Goal: Answer question/provide support: Share knowledge or assist other users

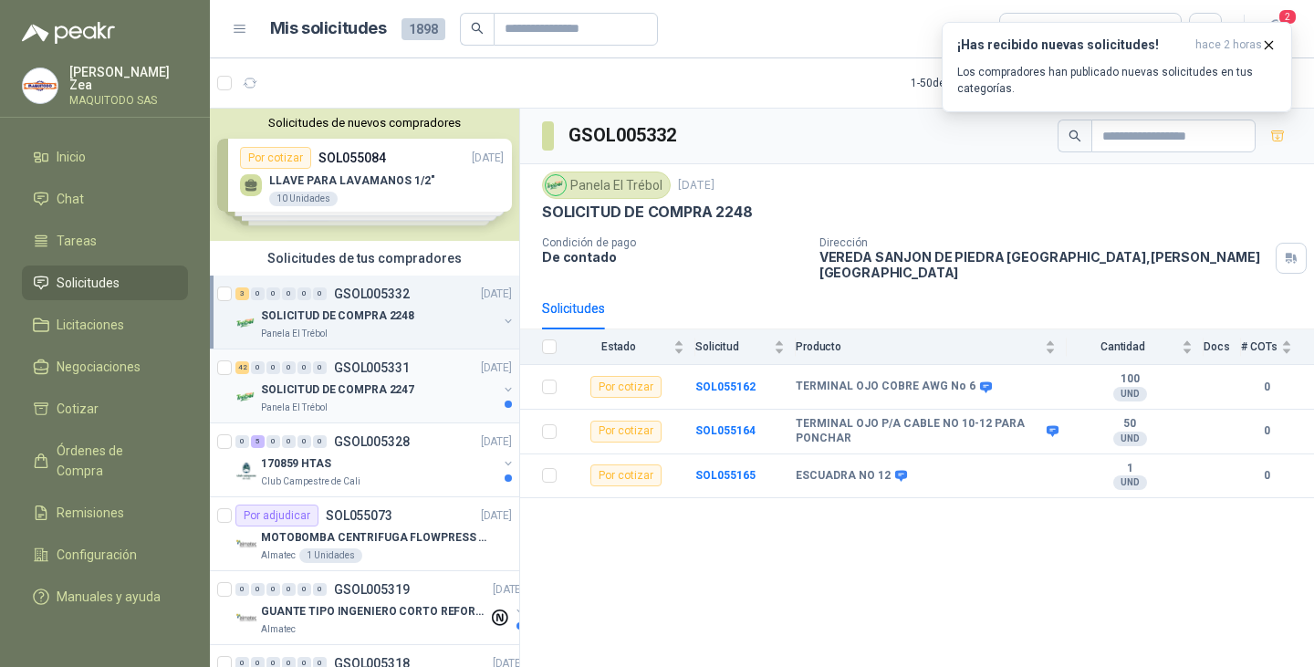
click at [377, 407] on div "Panela El Trébol" at bounding box center [379, 408] width 236 height 15
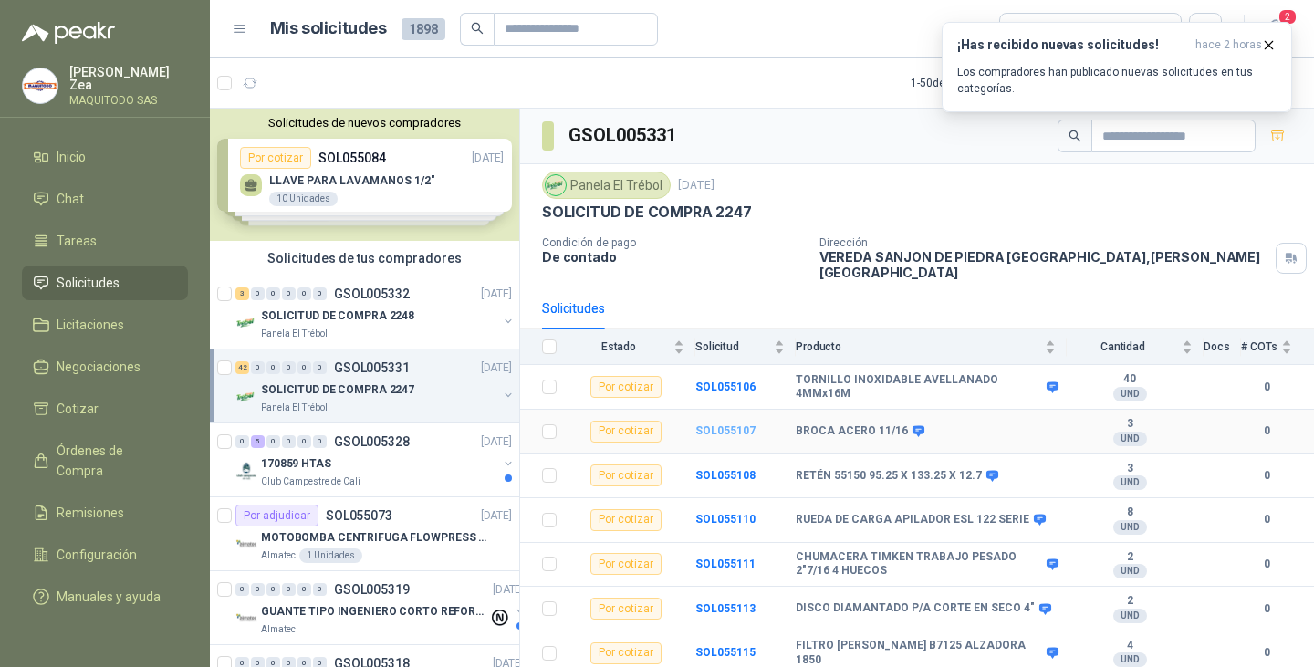
click at [716, 424] on b "SOL055107" at bounding box center [725, 430] width 60 height 13
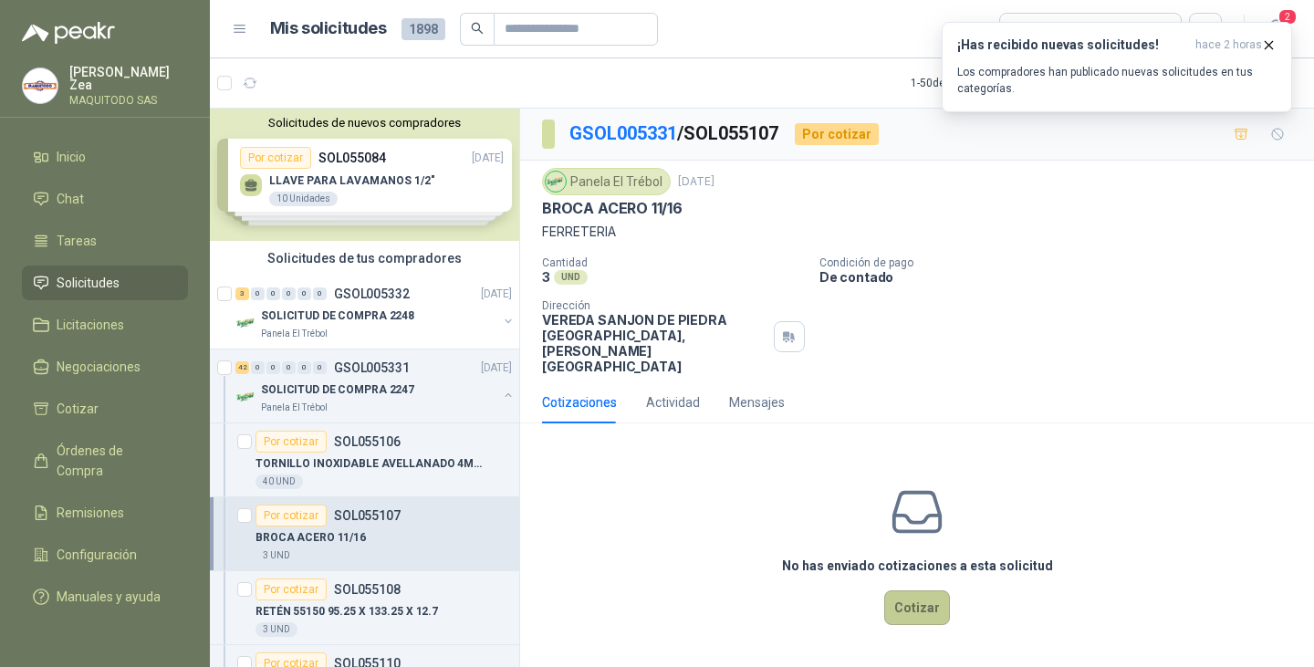
click at [899, 591] on button "Cotizar" at bounding box center [917, 608] width 66 height 35
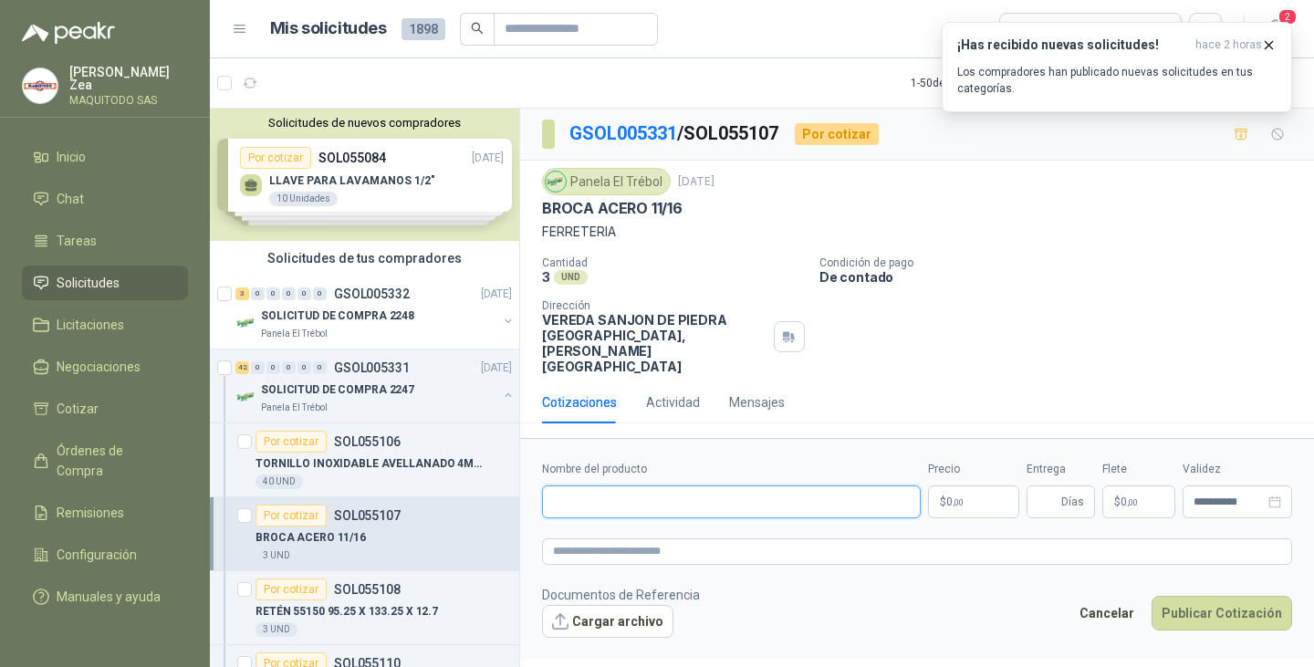
click at [828, 486] on input "Nombre del producto" at bounding box center [731, 502] width 379 height 33
paste input "**********"
type input "**********"
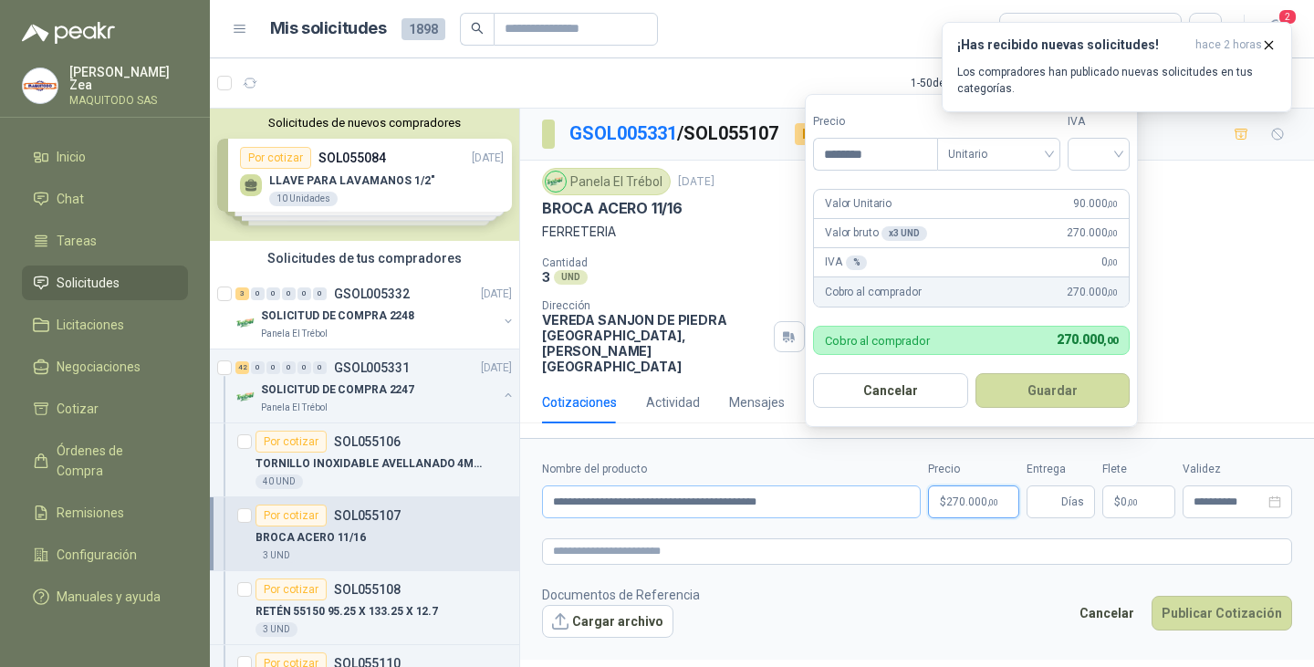
type input "********"
drag, startPoint x: 1066, startPoint y: 395, endPoint x: 1043, endPoint y: 455, distance: 64.4
click at [1061, 407] on button "Guardar" at bounding box center [1055, 390] width 157 height 35
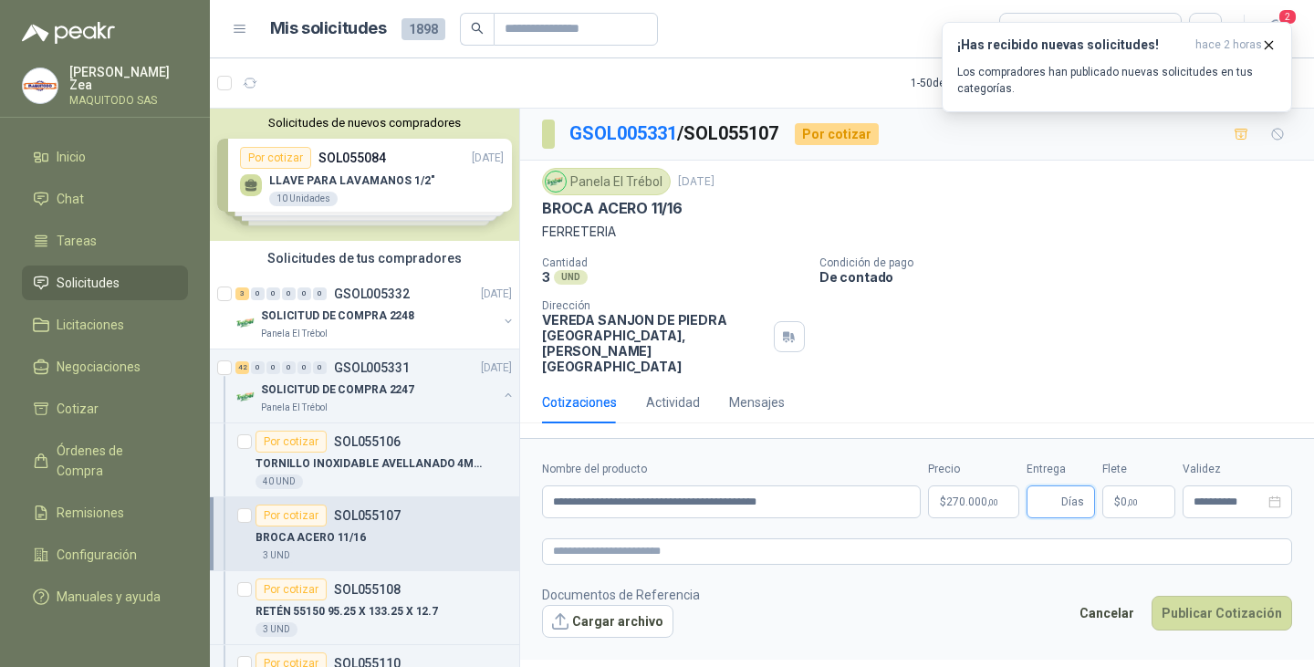
click at [1050, 486] on input "Entrega" at bounding box center [1048, 501] width 20 height 31
type input "*"
click at [1206, 596] on button "Publicar Cotización" at bounding box center [1222, 613] width 141 height 35
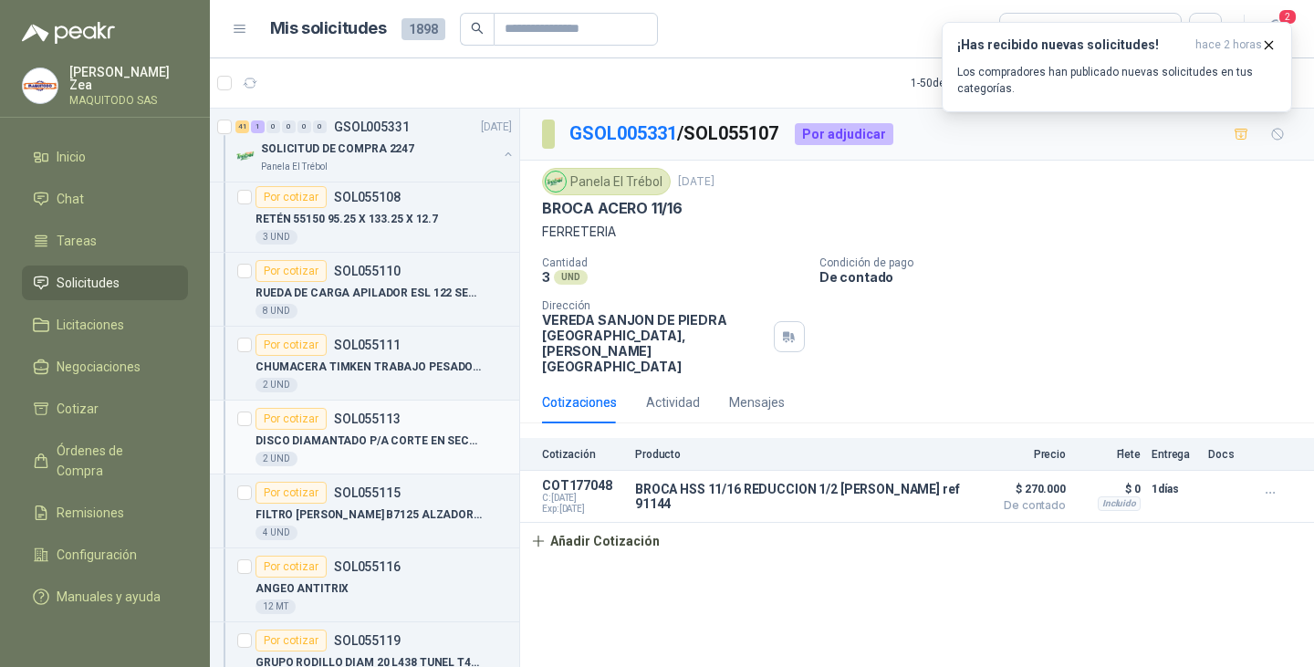
scroll to position [456, 0]
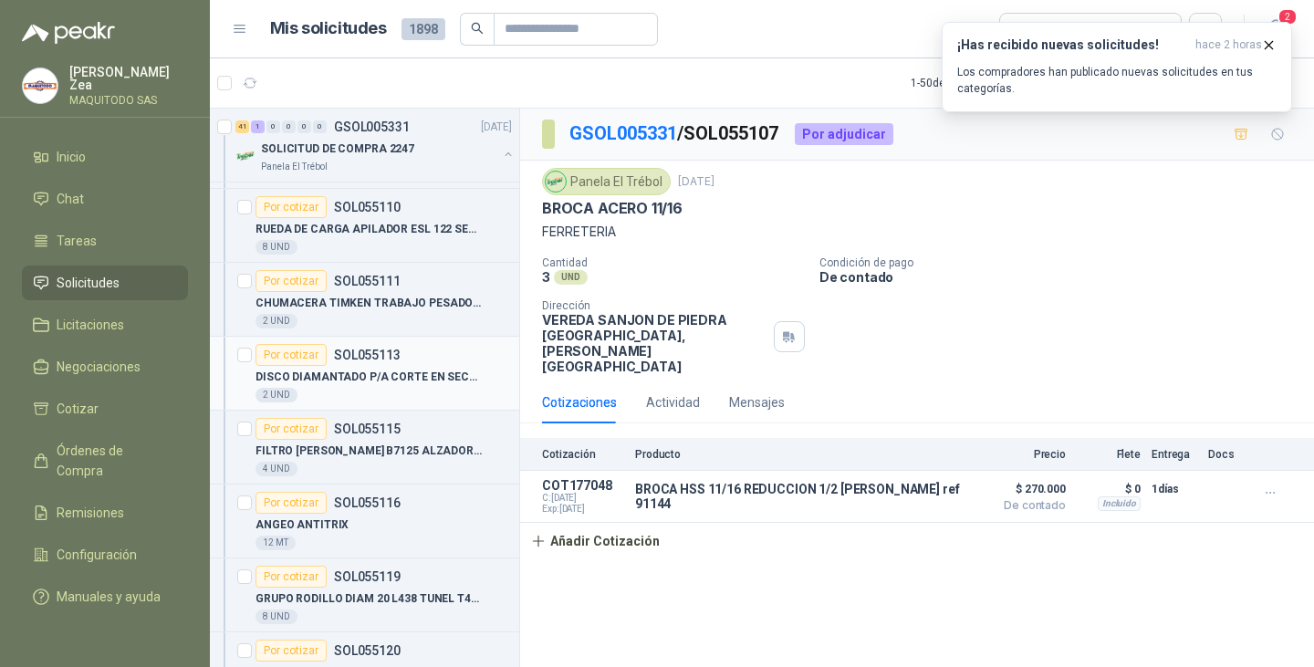
click at [354, 372] on p "DISCO DIAMANTADO P/A CORTE EN SECO 4"" at bounding box center [369, 377] width 227 height 17
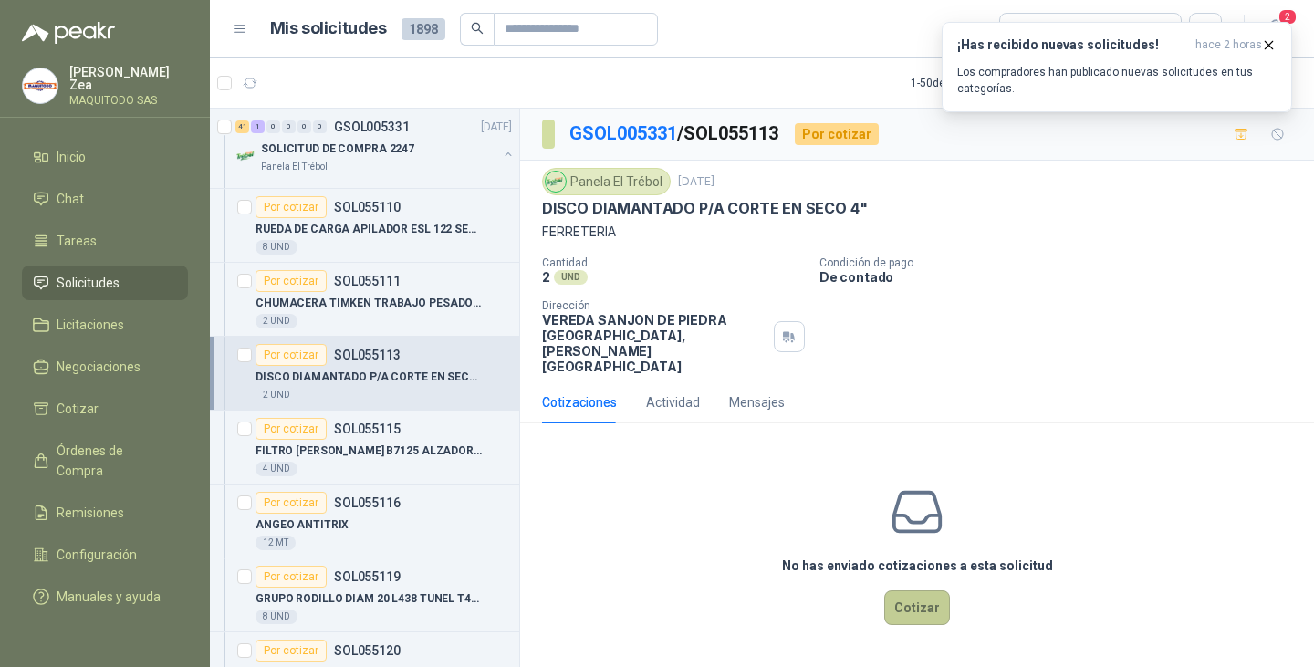
click at [922, 591] on button "Cotizar" at bounding box center [917, 608] width 66 height 35
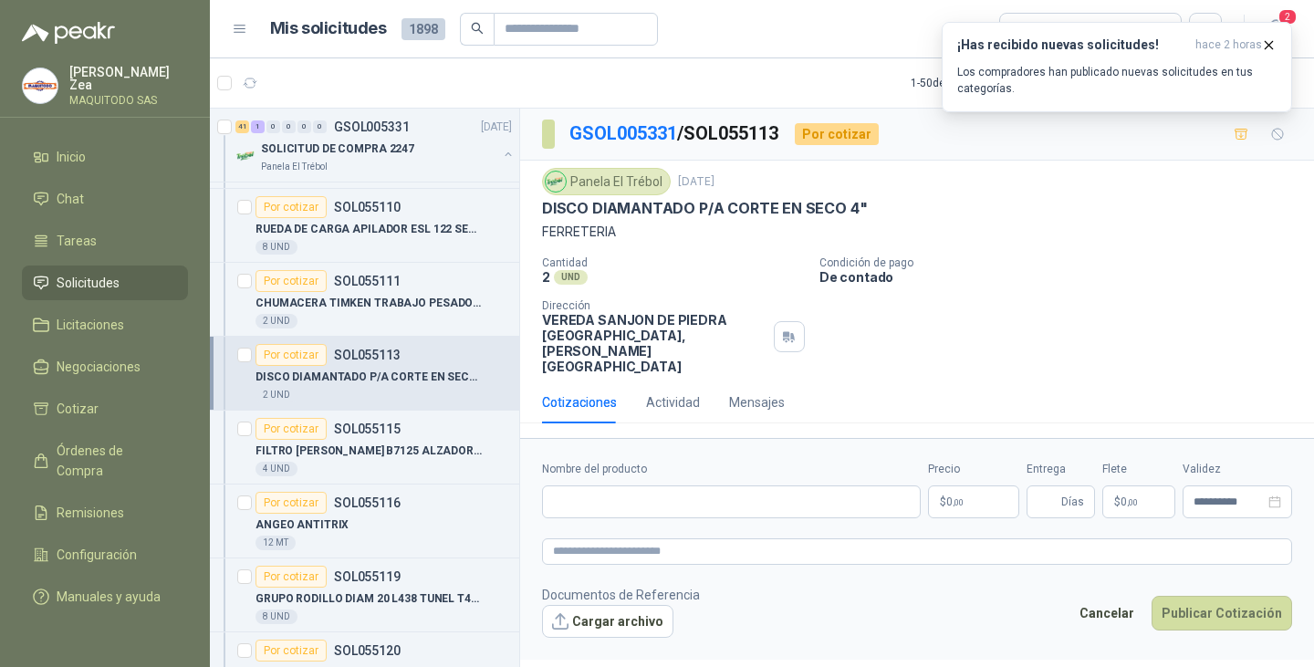
click at [612, 461] on div "Nombre del producto" at bounding box center [731, 489] width 379 height 57
click at [607, 486] on input "Nombre del producto" at bounding box center [731, 502] width 379 height 33
paste input "**********"
type input "**********"
click at [964, 486] on p "$ 0 ,00" at bounding box center [973, 502] width 91 height 33
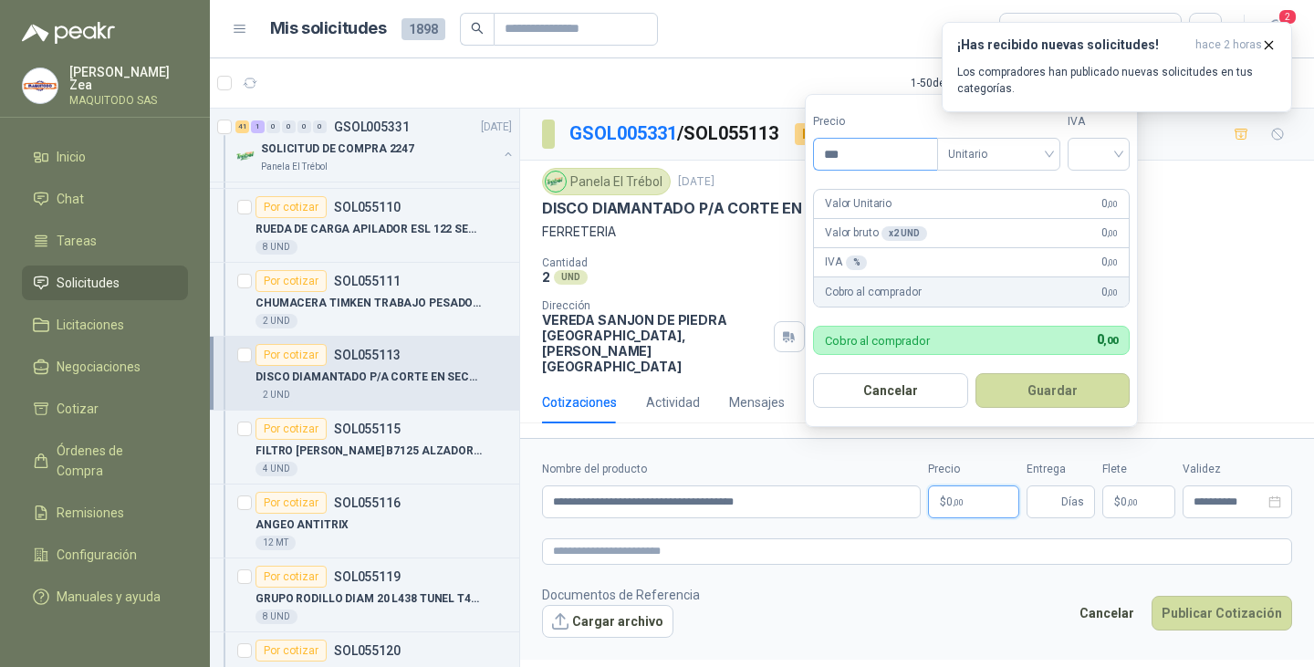
click at [866, 152] on input "***" at bounding box center [875, 154] width 123 height 31
click at [852, 153] on input "***" at bounding box center [875, 154] width 123 height 31
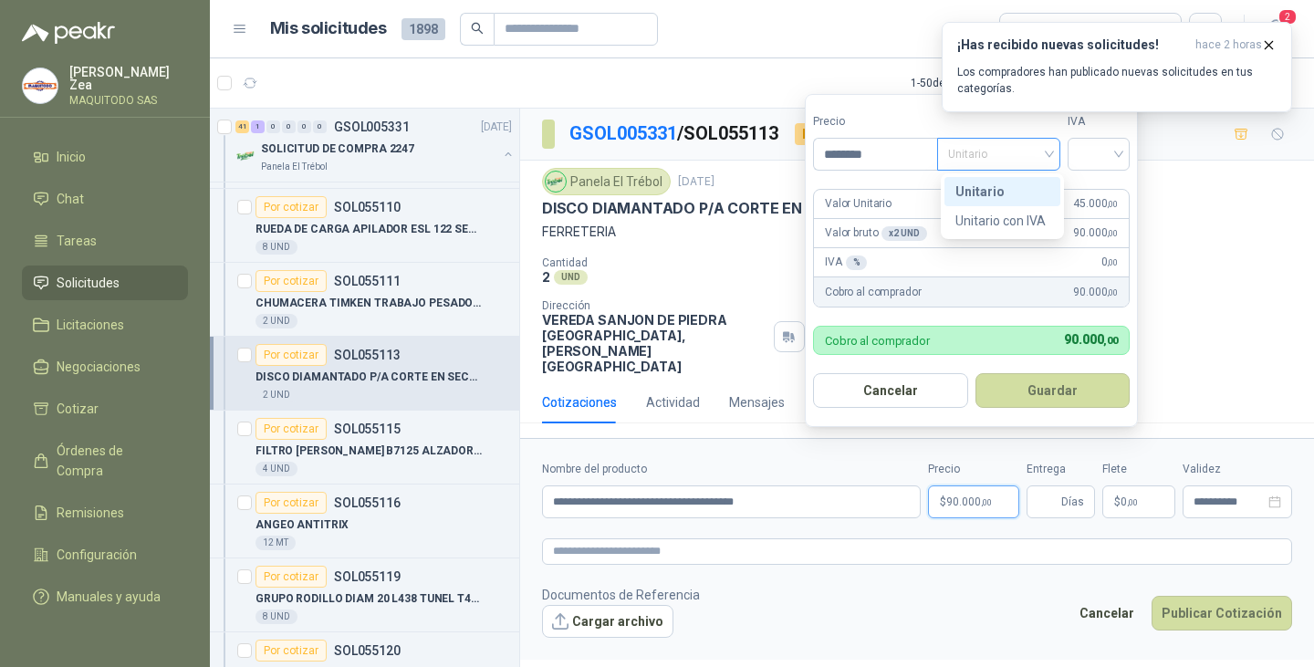
drag, startPoint x: 952, startPoint y: 151, endPoint x: 961, endPoint y: 154, distance: 9.8
click at [953, 151] on div "Unitario" at bounding box center [998, 154] width 123 height 33
type input "********"
click at [990, 207] on div "Unitario con IVA" at bounding box center [1003, 220] width 116 height 29
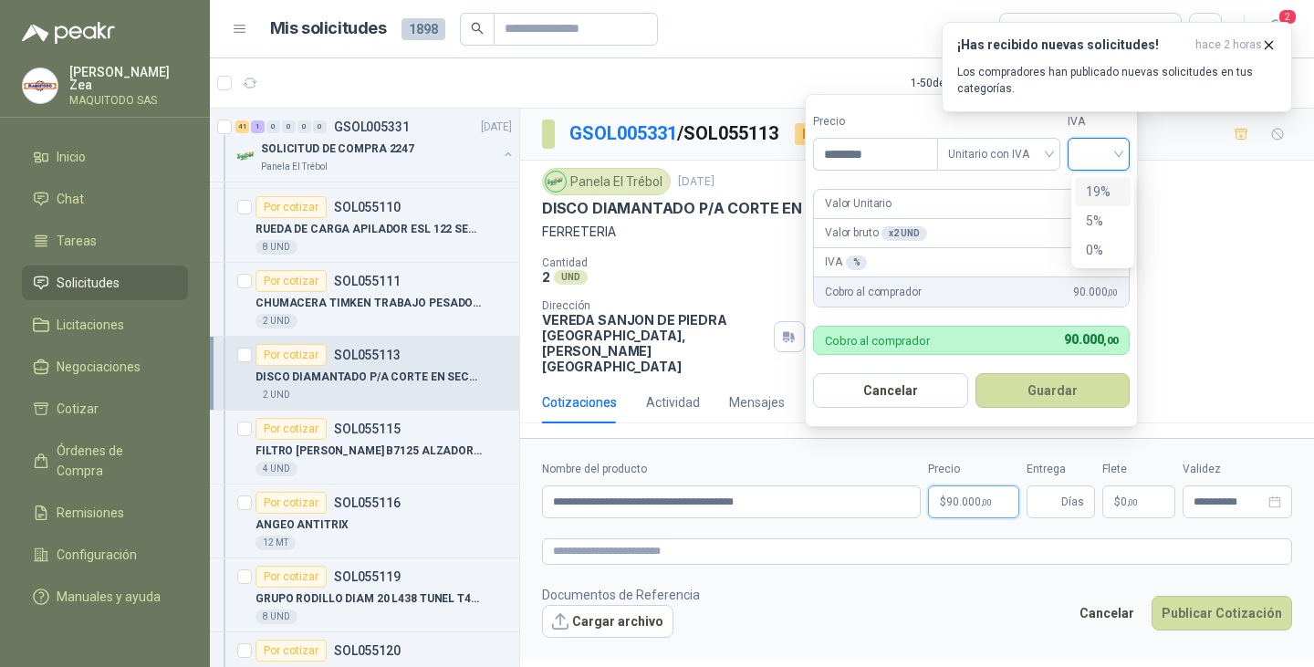
click at [1104, 153] on input "search" at bounding box center [1099, 152] width 40 height 27
click at [1093, 190] on div "19%" at bounding box center [1103, 192] width 34 height 20
drag, startPoint x: 1079, startPoint y: 399, endPoint x: 1033, endPoint y: 434, distance: 57.3
click at [1078, 399] on button "Guardar" at bounding box center [1055, 390] width 157 height 35
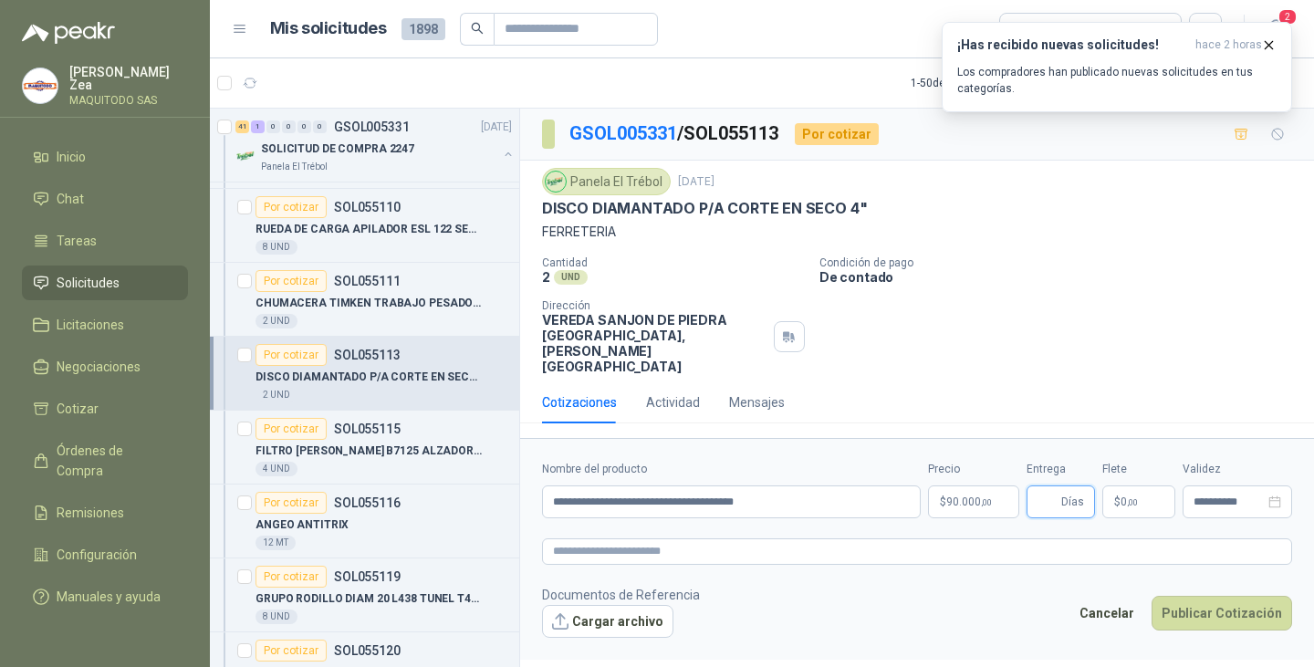
click at [1045, 486] on input "Entrega" at bounding box center [1048, 501] width 20 height 31
type input "*"
click at [971, 497] on span "90.000 ,00" at bounding box center [969, 502] width 46 height 11
click at [1193, 596] on button "Publicar Cotización" at bounding box center [1222, 613] width 141 height 35
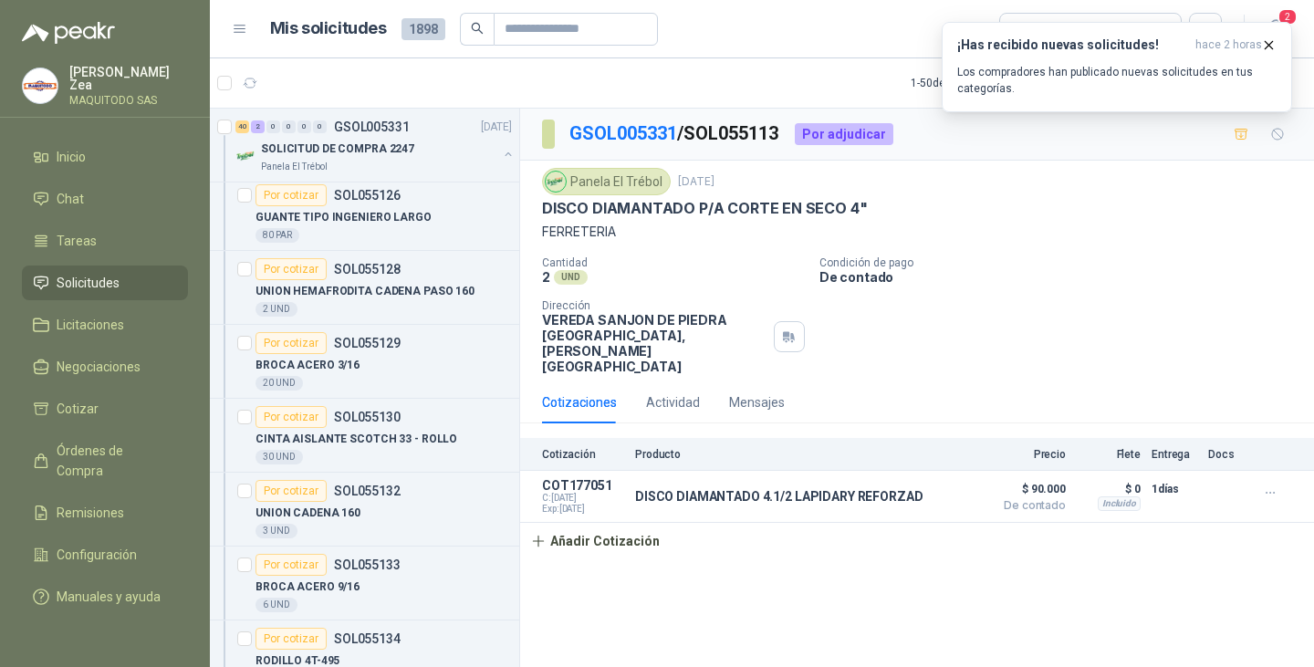
scroll to position [1287, 0]
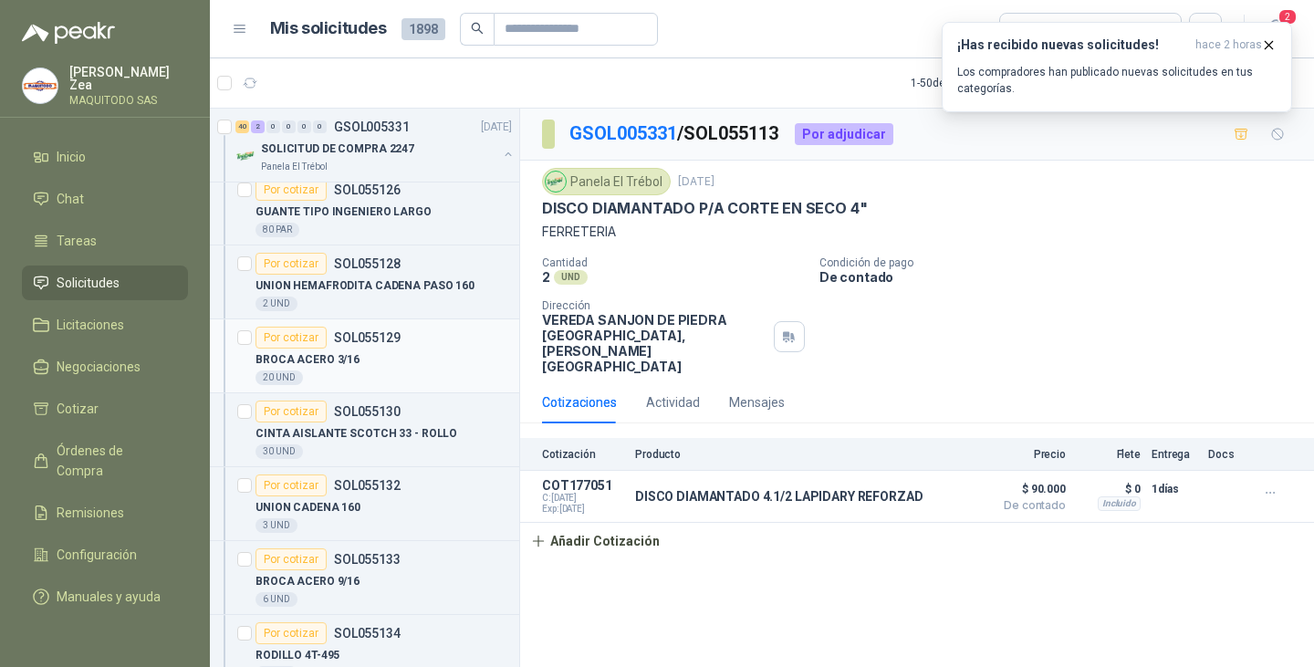
click at [431, 342] on div "Por cotizar SOL055129" at bounding box center [384, 338] width 256 height 22
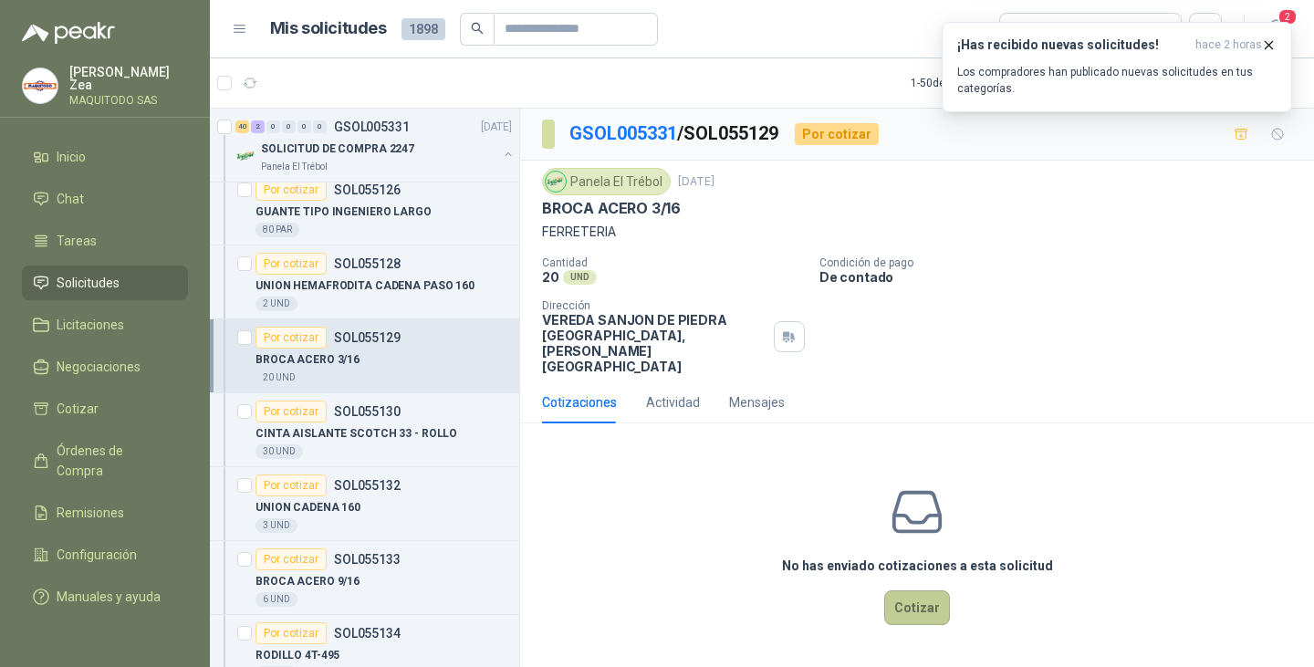
click at [929, 591] on button "Cotizar" at bounding box center [917, 608] width 66 height 35
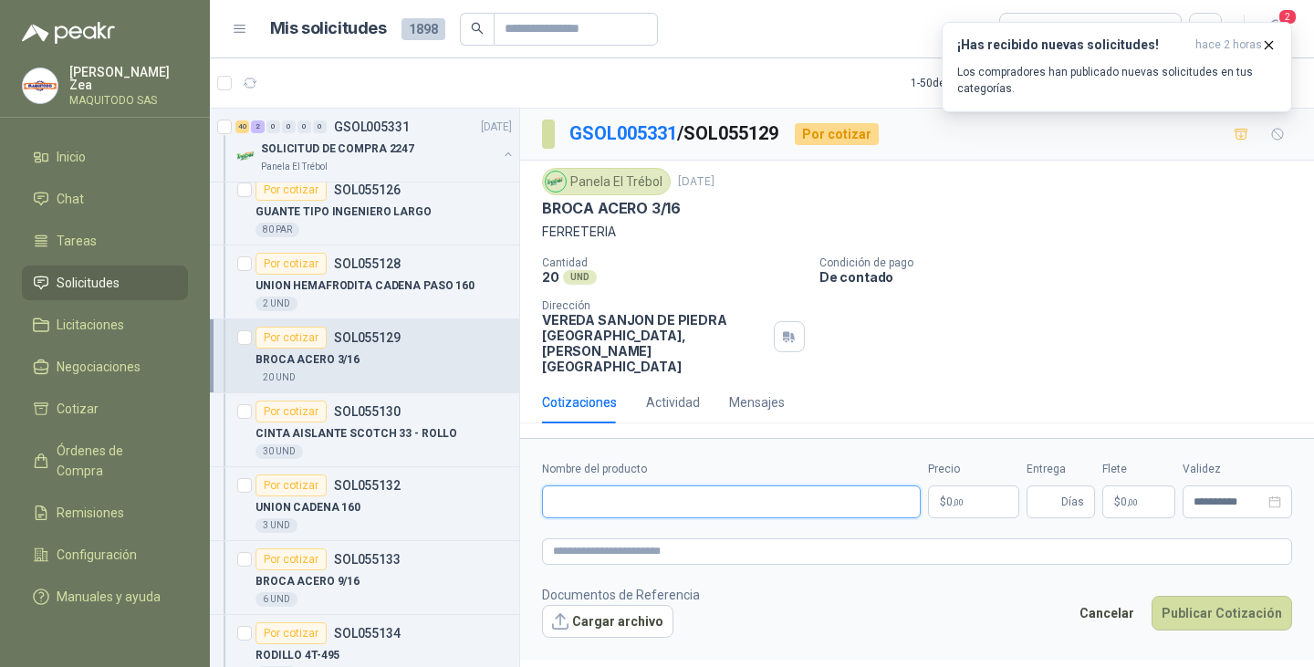
click at [747, 486] on input "Nombre del producto" at bounding box center [731, 502] width 379 height 33
paste input "**********"
type input "**********"
click at [960, 497] on span ",00" at bounding box center [958, 502] width 11 height 10
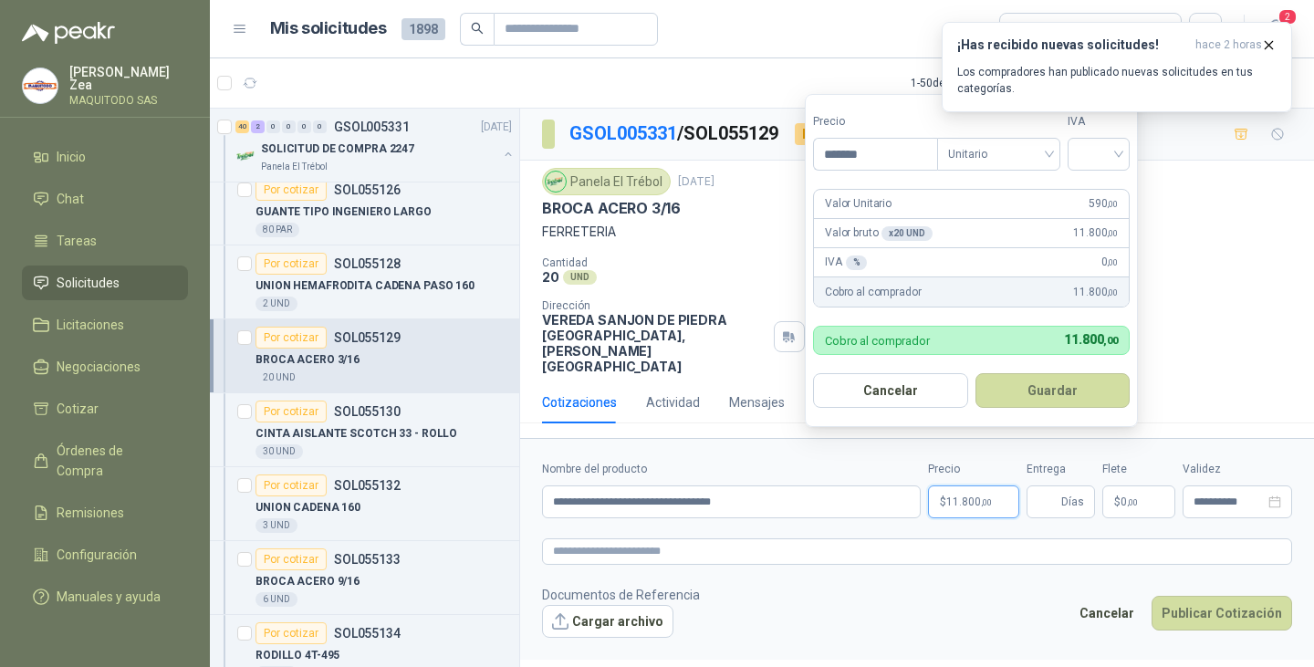
type input "*******"
drag, startPoint x: 1021, startPoint y: 378, endPoint x: 1052, endPoint y: 419, distance: 51.5
click at [1021, 378] on button "Guardar" at bounding box center [1055, 390] width 157 height 35
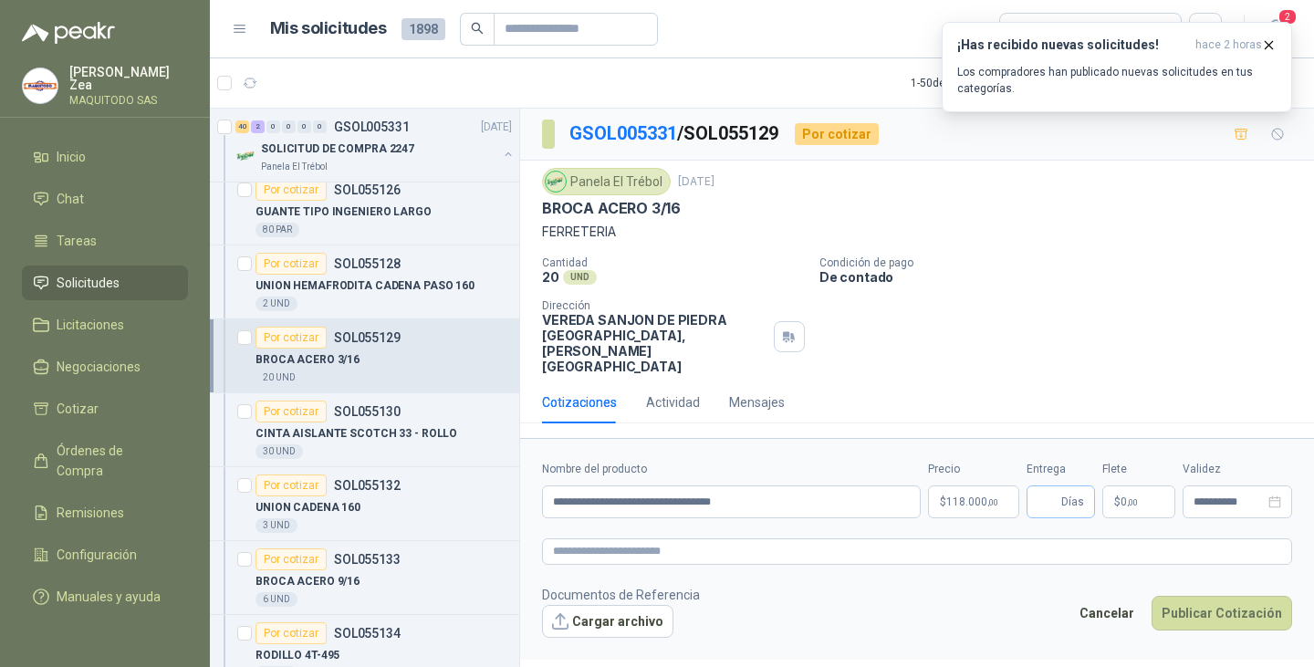
click at [1062, 486] on span "Días" at bounding box center [1072, 501] width 23 height 31
click at [1046, 486] on input "Entrega" at bounding box center [1048, 501] width 20 height 31
type input "*"
click at [1212, 596] on button "Publicar Cotización" at bounding box center [1222, 613] width 141 height 35
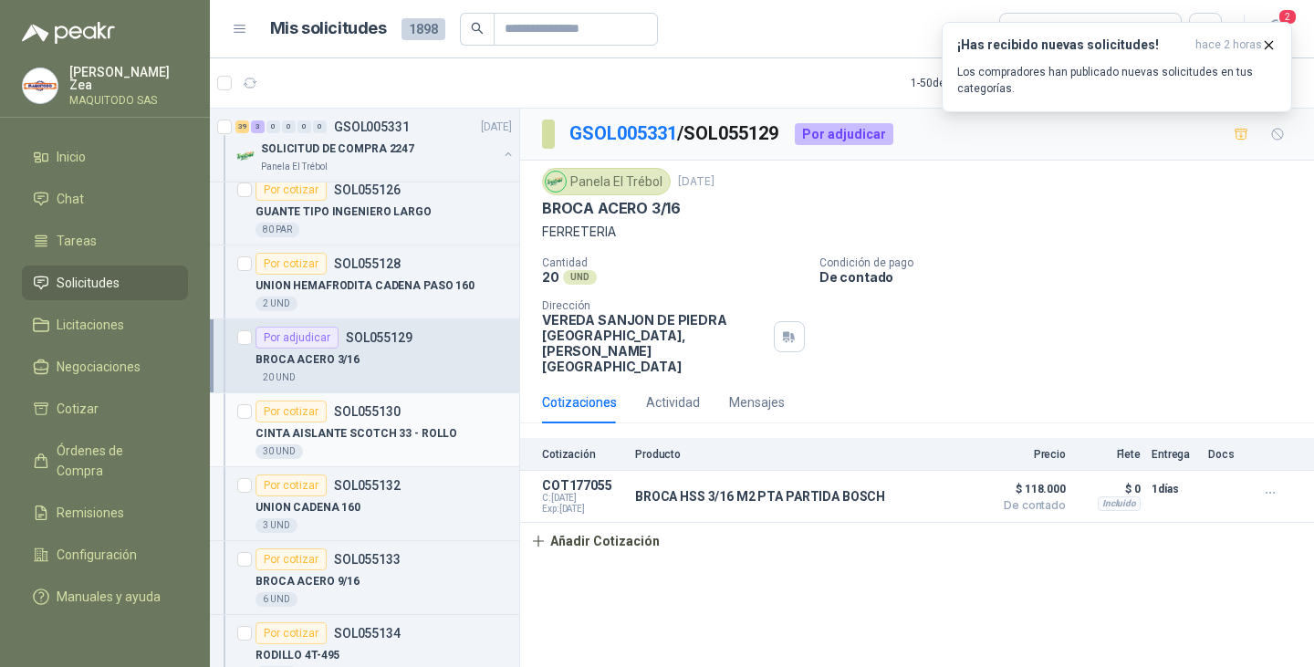
click at [421, 430] on p "CINTA AISLANTE SCOTCH 33 - ROLLO" at bounding box center [357, 433] width 202 height 17
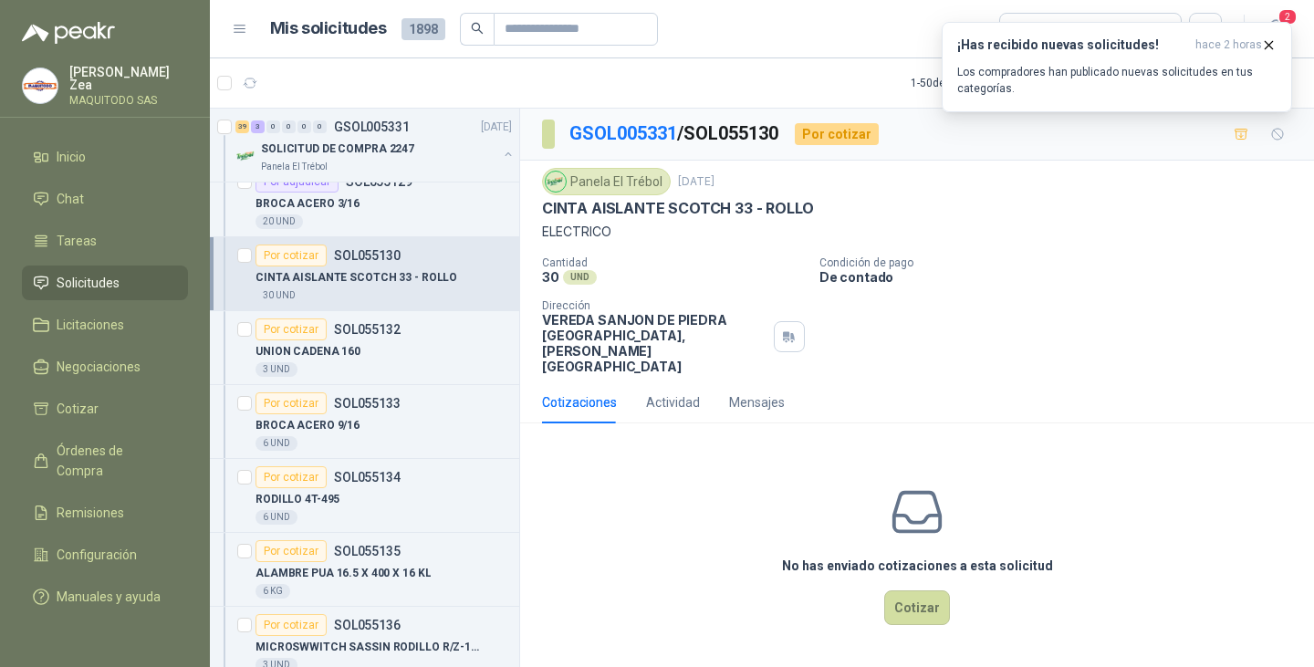
scroll to position [1469, 0]
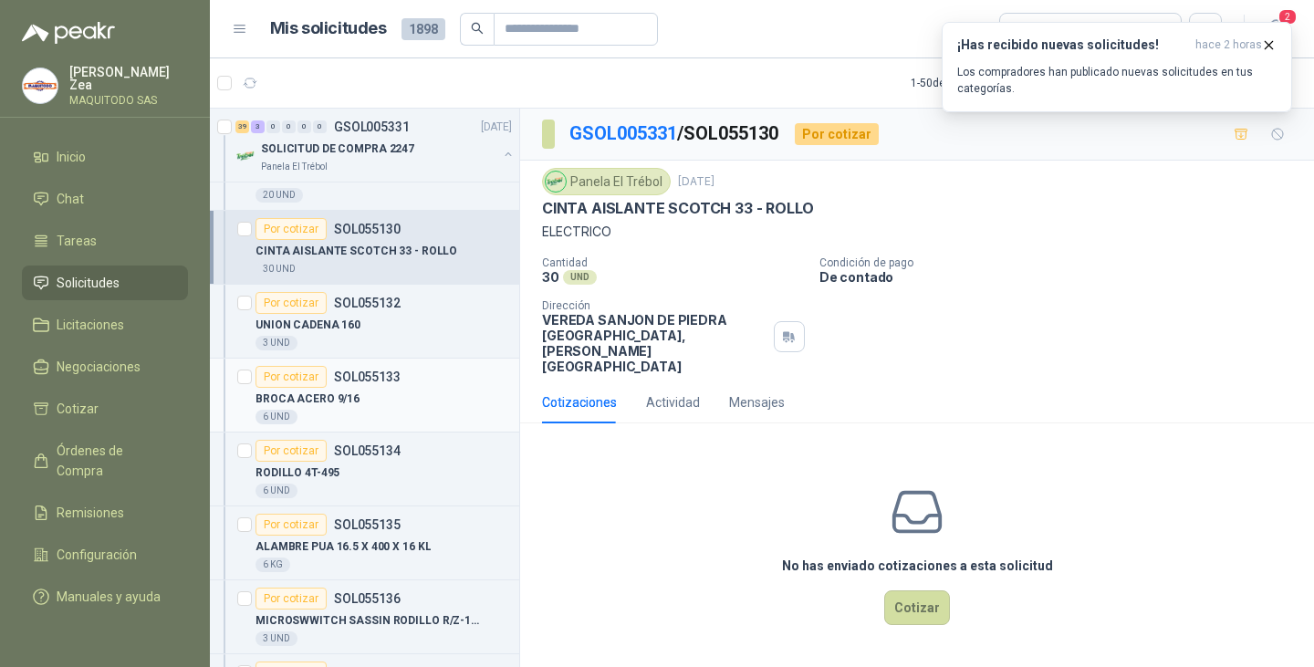
click at [387, 404] on div "BROCA ACERO 9/16" at bounding box center [384, 399] width 256 height 22
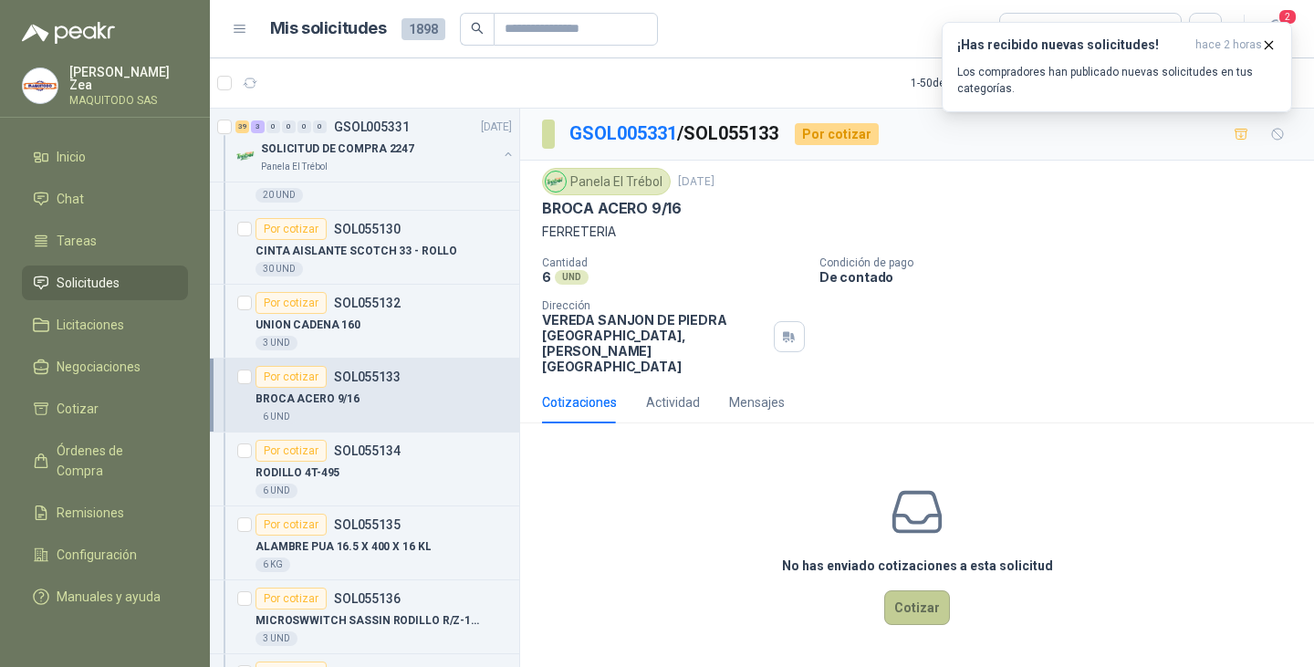
click at [917, 591] on button "Cotizar" at bounding box center [917, 608] width 66 height 35
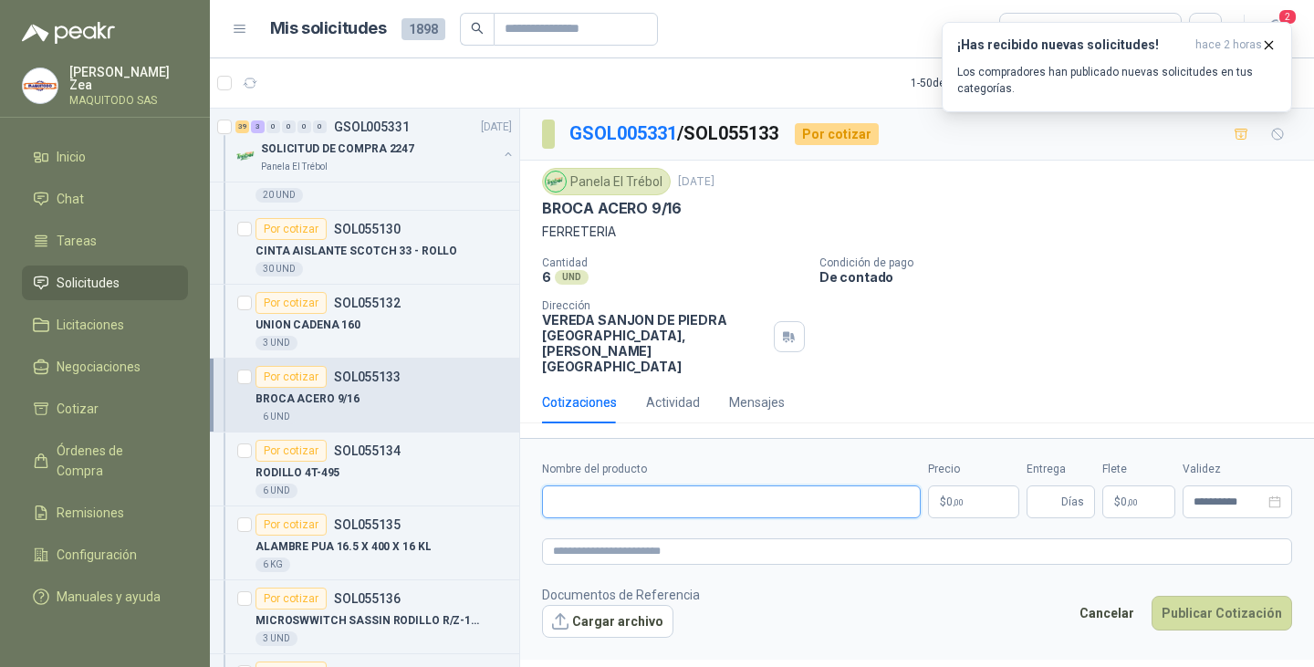
click at [627, 486] on input "Nombre del producto" at bounding box center [731, 502] width 379 height 33
paste input "**********"
type input "**********"
click at [971, 486] on p "$ 0 ,00" at bounding box center [973, 502] width 91 height 33
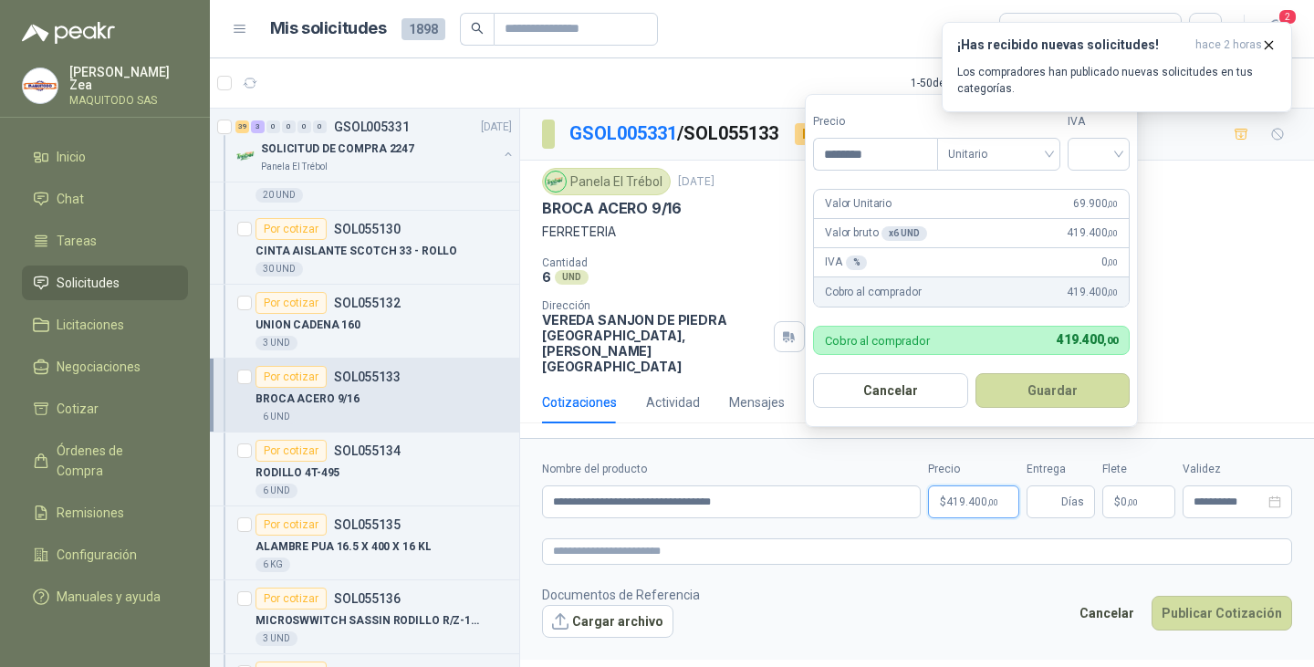
type input "********"
click at [1042, 387] on button "Guardar" at bounding box center [1055, 390] width 157 height 35
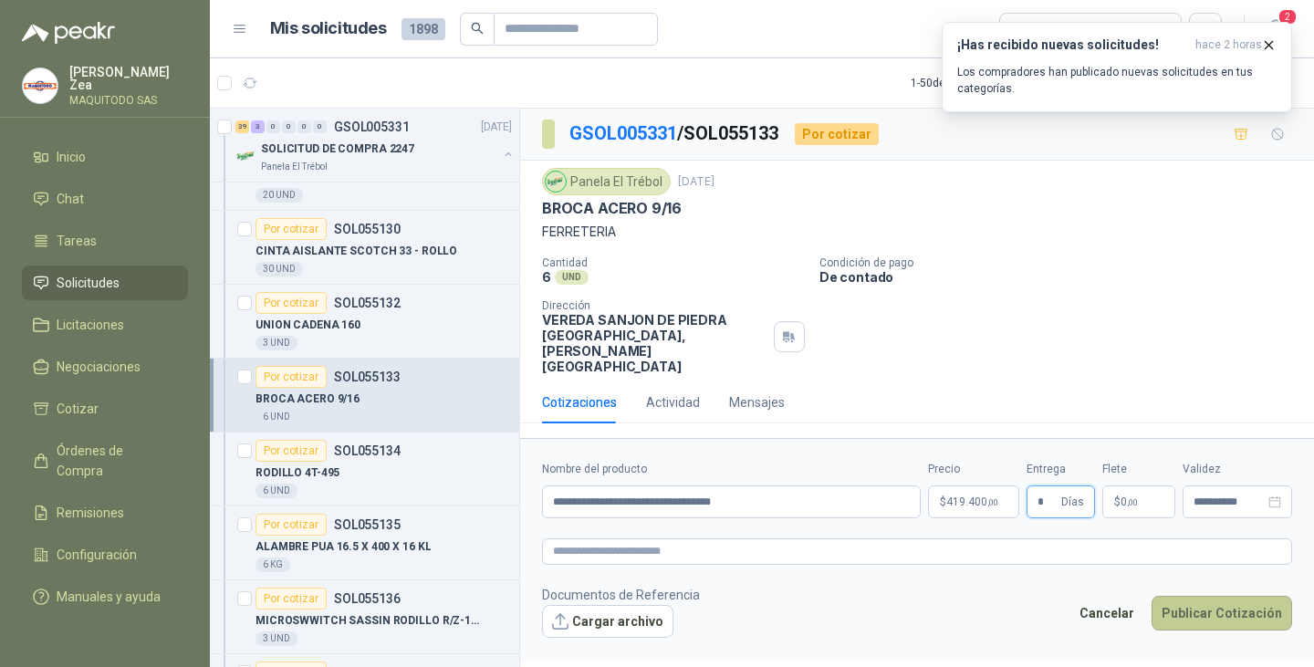
type input "*"
click at [1238, 596] on button "Publicar Cotización" at bounding box center [1222, 613] width 141 height 35
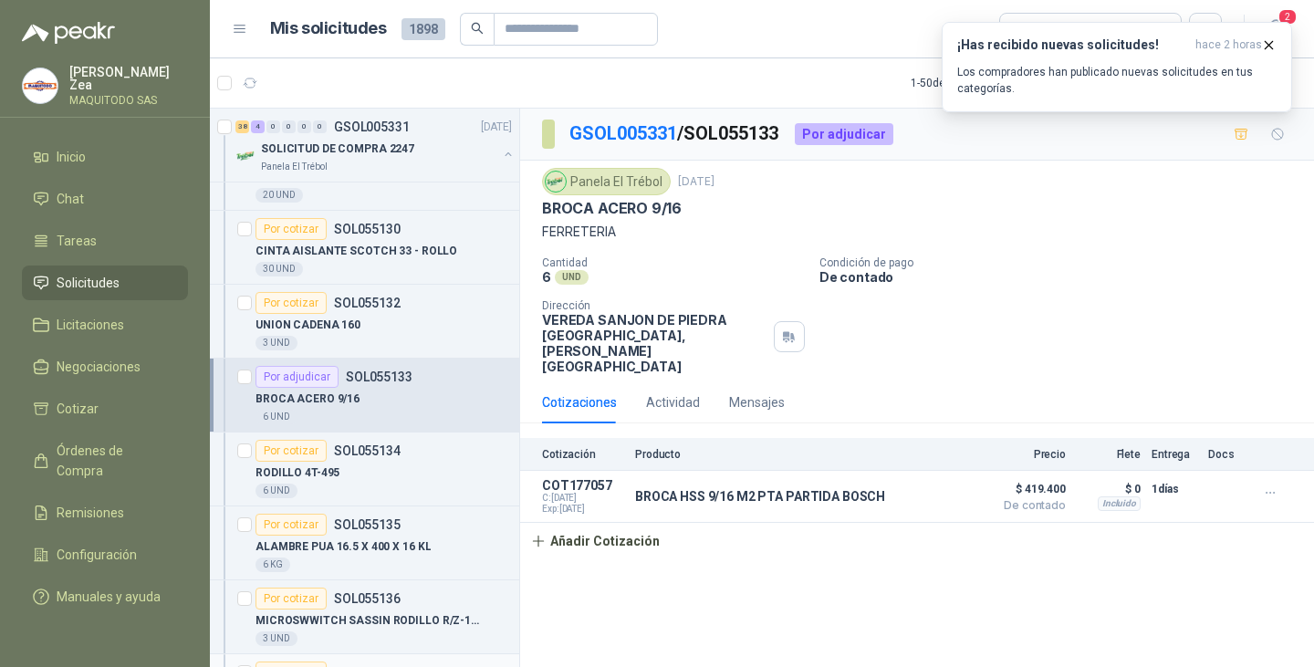
scroll to position [1652, 0]
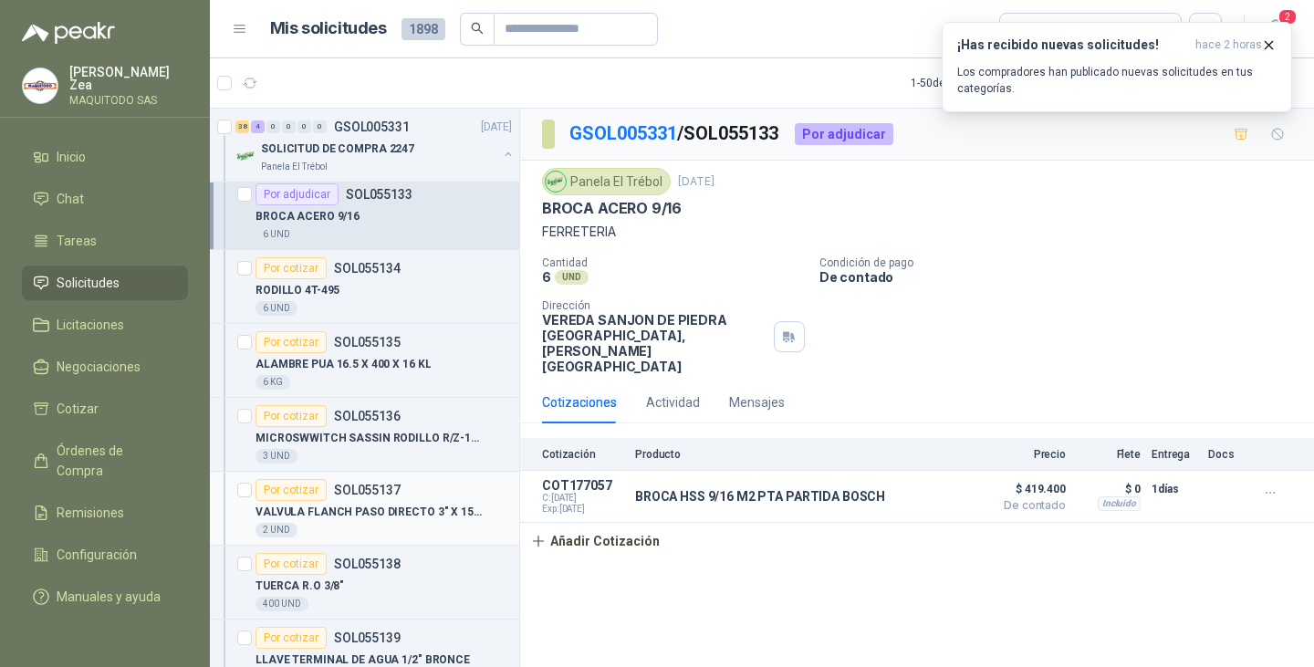
click at [407, 509] on p "VALVULA FLANCH PASO DIRECTO 3" X 150 PSI" at bounding box center [369, 512] width 227 height 17
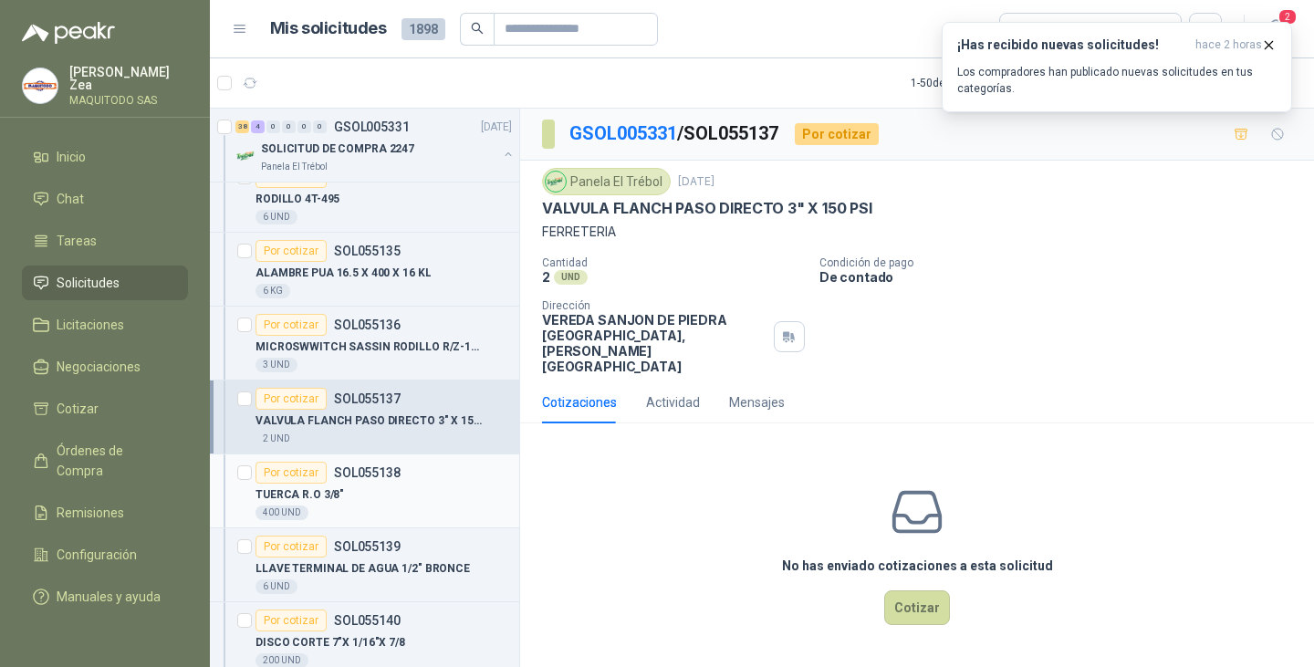
scroll to position [2017, 0]
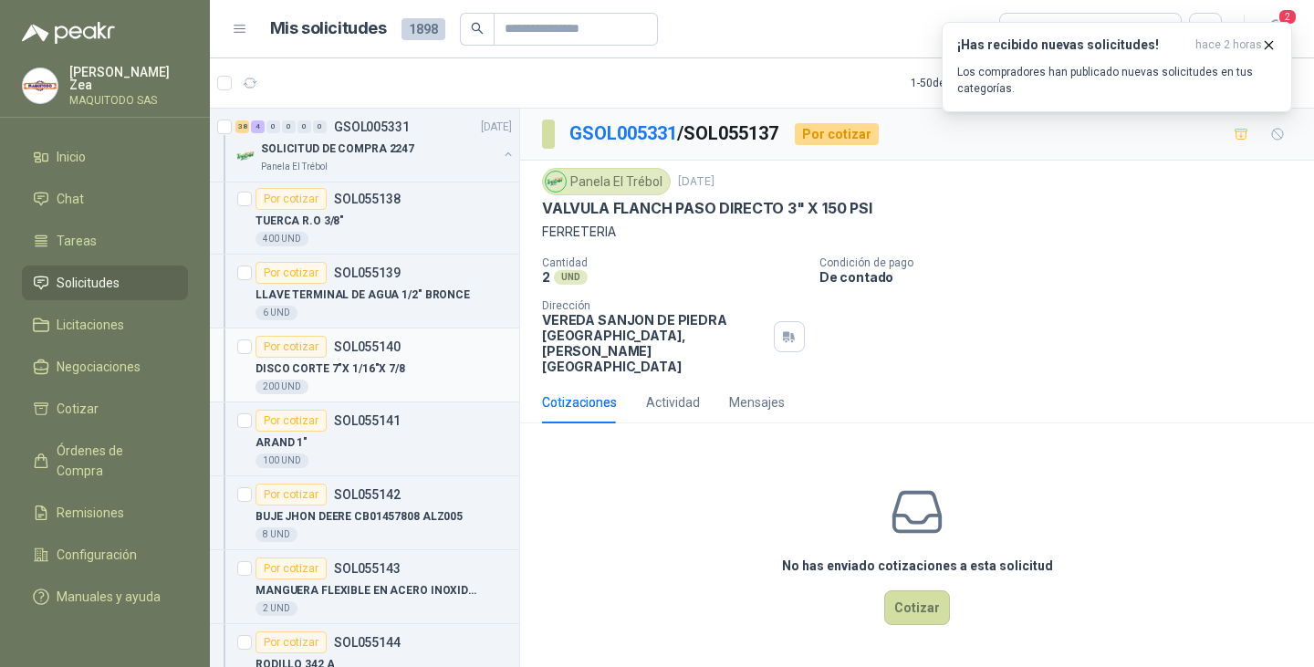
click at [392, 361] on p "DISCO CORTE 7"X 1/16"X 7/8" at bounding box center [331, 369] width 150 height 17
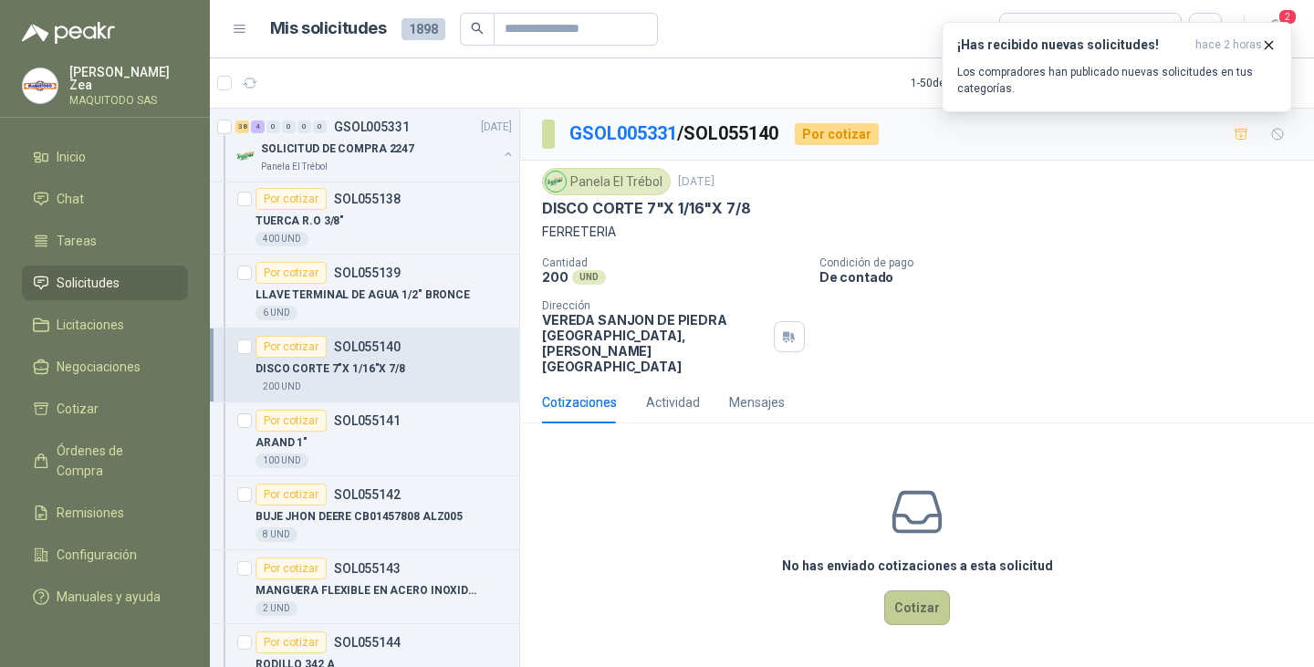
click at [923, 591] on button "Cotizar" at bounding box center [917, 608] width 66 height 35
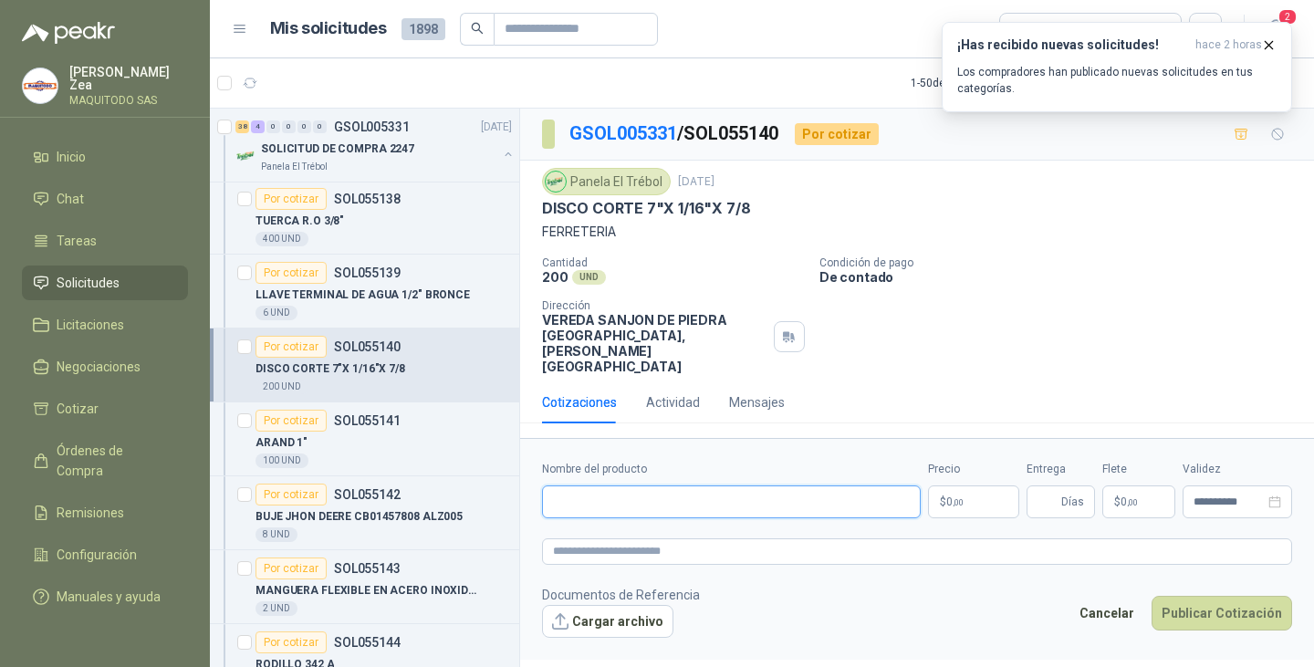
click at [621, 486] on input "Nombre del producto" at bounding box center [731, 502] width 379 height 33
paste input "**********"
type input "**********"
click at [962, 497] on span ",00" at bounding box center [958, 502] width 11 height 10
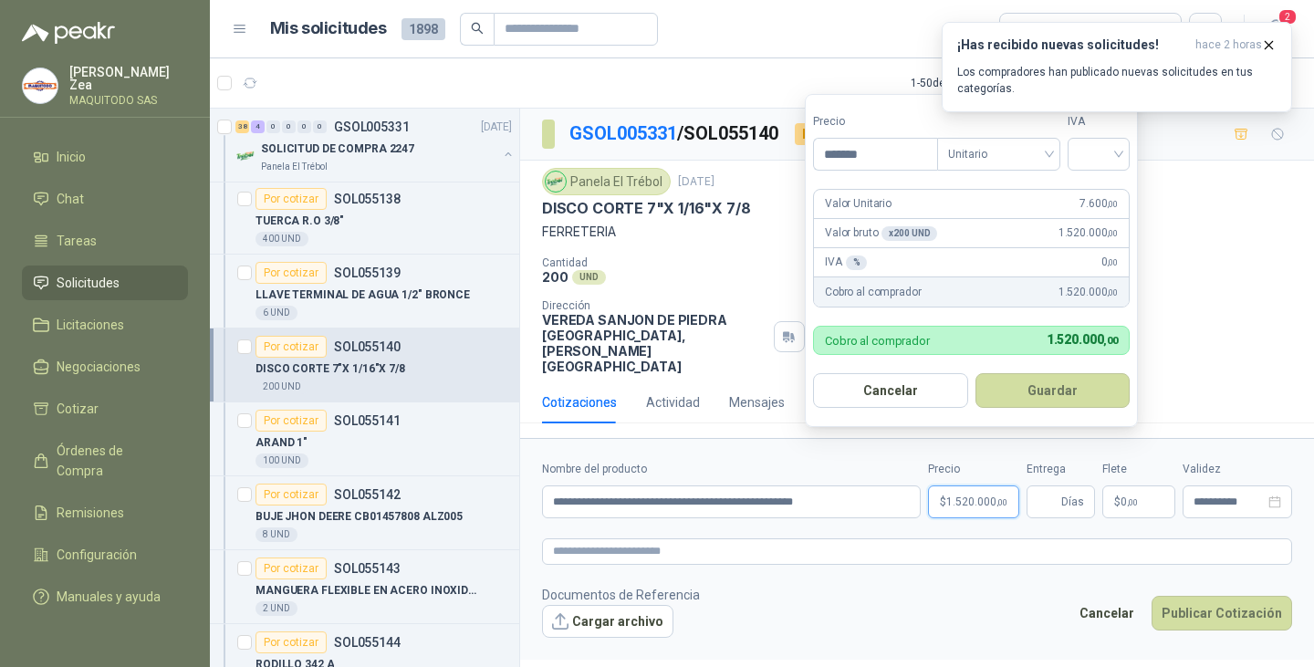
type input "*******"
click at [1022, 405] on button "Guardar" at bounding box center [1055, 390] width 157 height 35
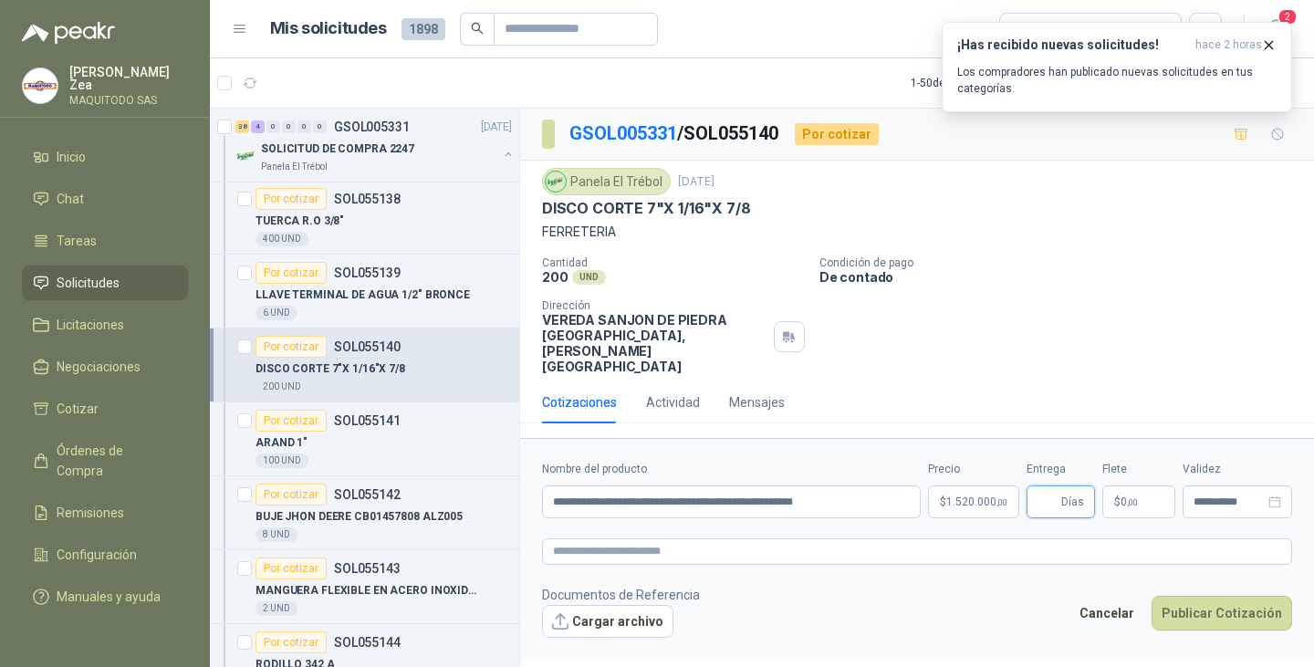
click at [1053, 486] on input "Entrega" at bounding box center [1048, 501] width 20 height 31
type input "*"
click at [1215, 596] on button "Publicar Cotización" at bounding box center [1222, 613] width 141 height 35
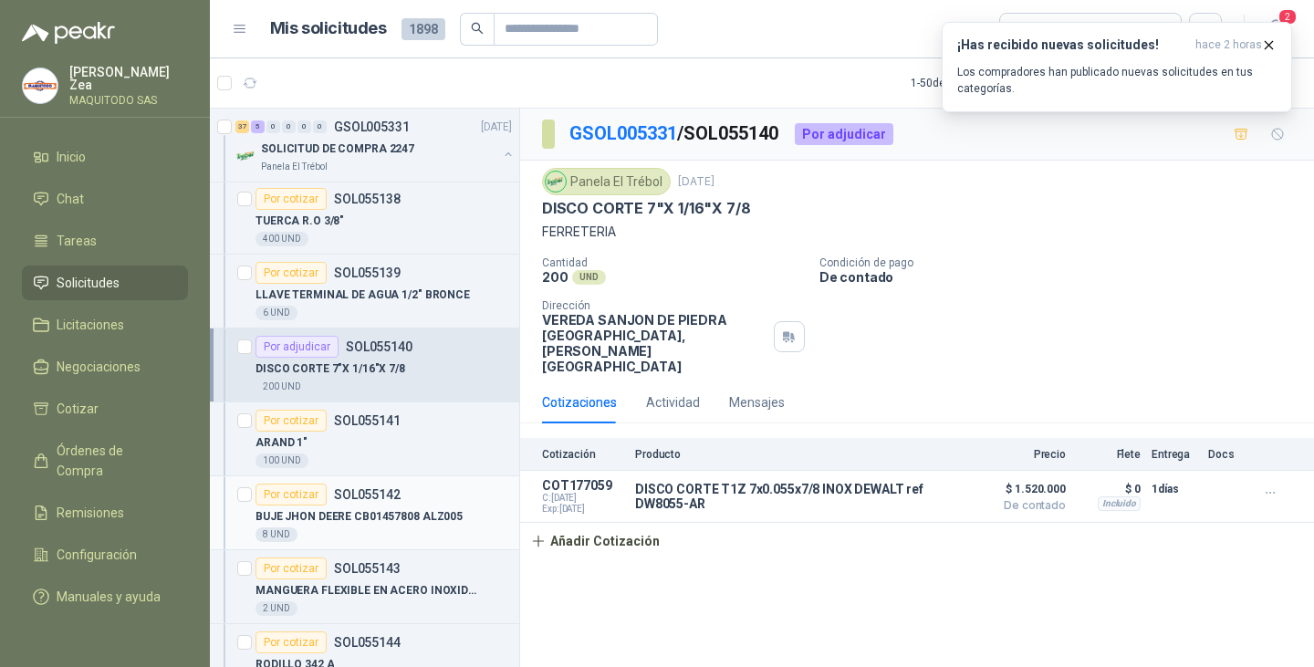
click at [382, 510] on p "BUJE JHON DEERE CB01457808 ALZ005" at bounding box center [359, 516] width 207 height 17
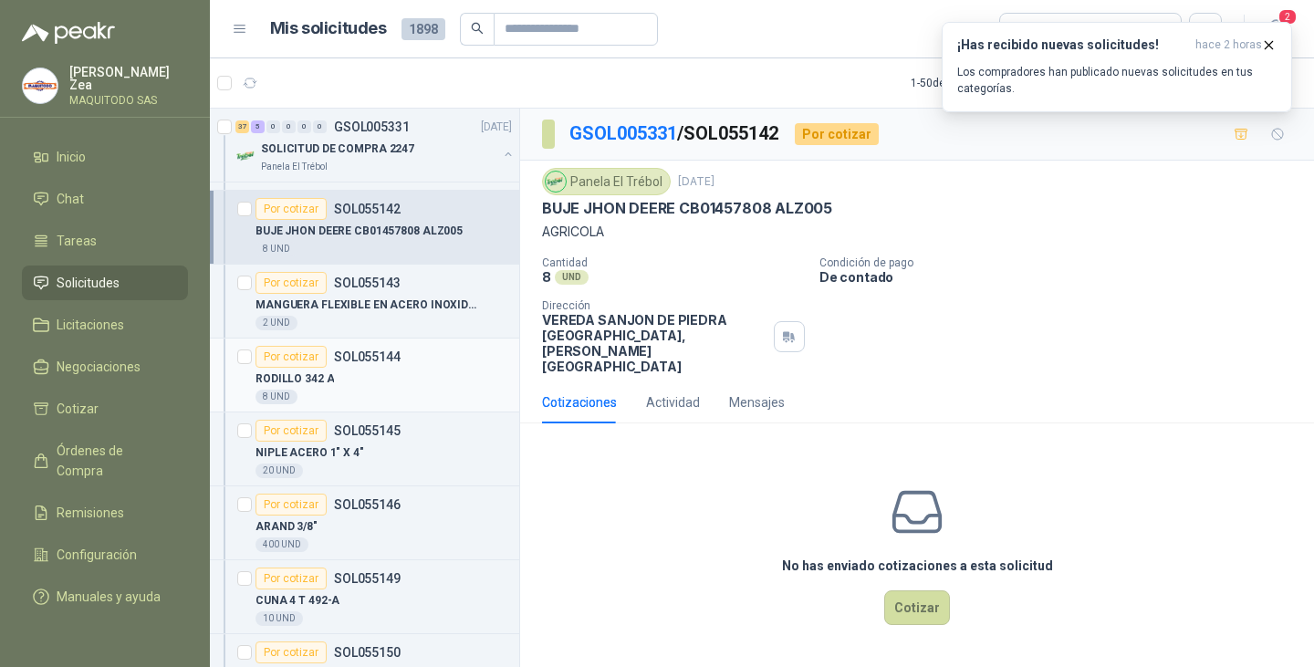
scroll to position [2485, 0]
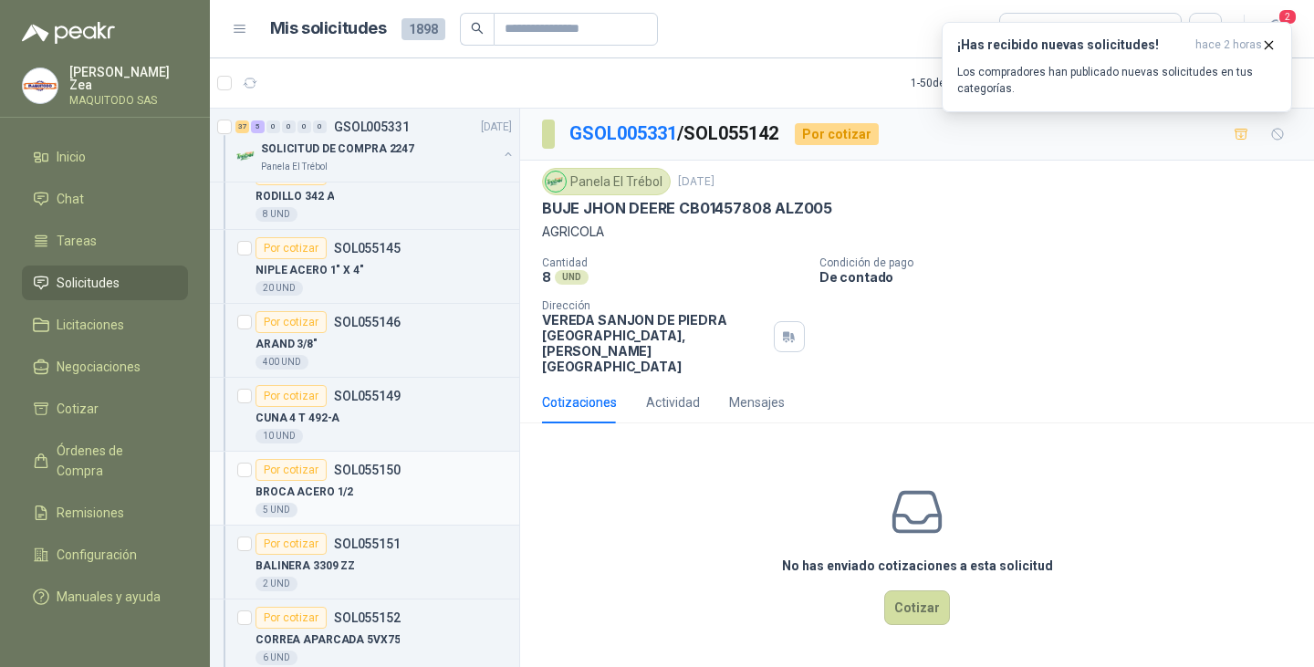
click at [393, 502] on div "BROCA ACERO 1/2 5 UND" at bounding box center [384, 499] width 256 height 37
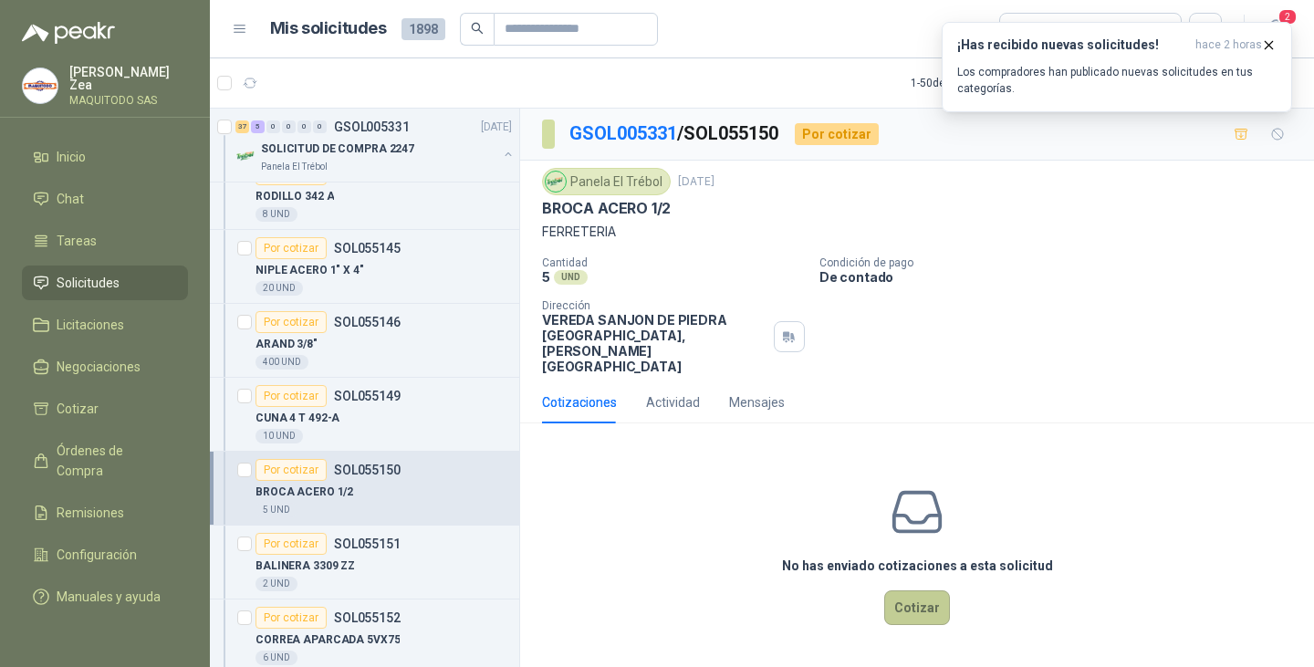
click at [916, 591] on button "Cotizar" at bounding box center [917, 608] width 66 height 35
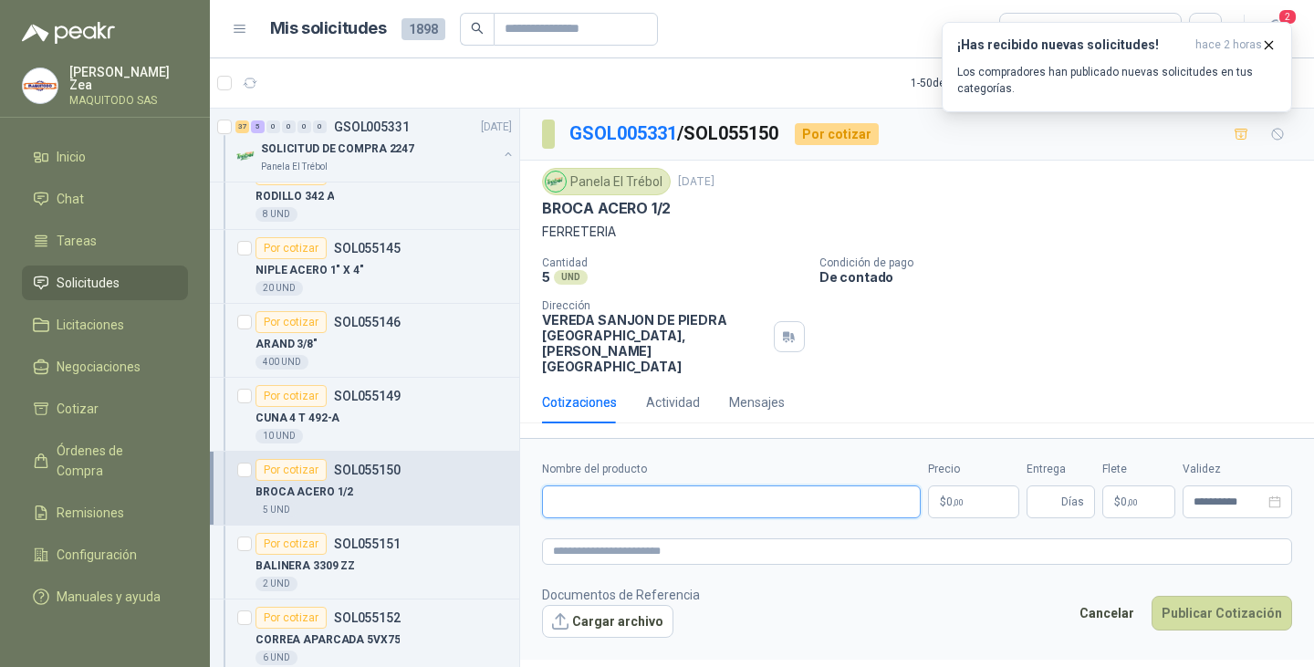
click at [749, 486] on input "Nombre del producto" at bounding box center [731, 502] width 379 height 33
paste input "**********"
type input "**********"
click at [960, 497] on span ",00" at bounding box center [958, 502] width 11 height 10
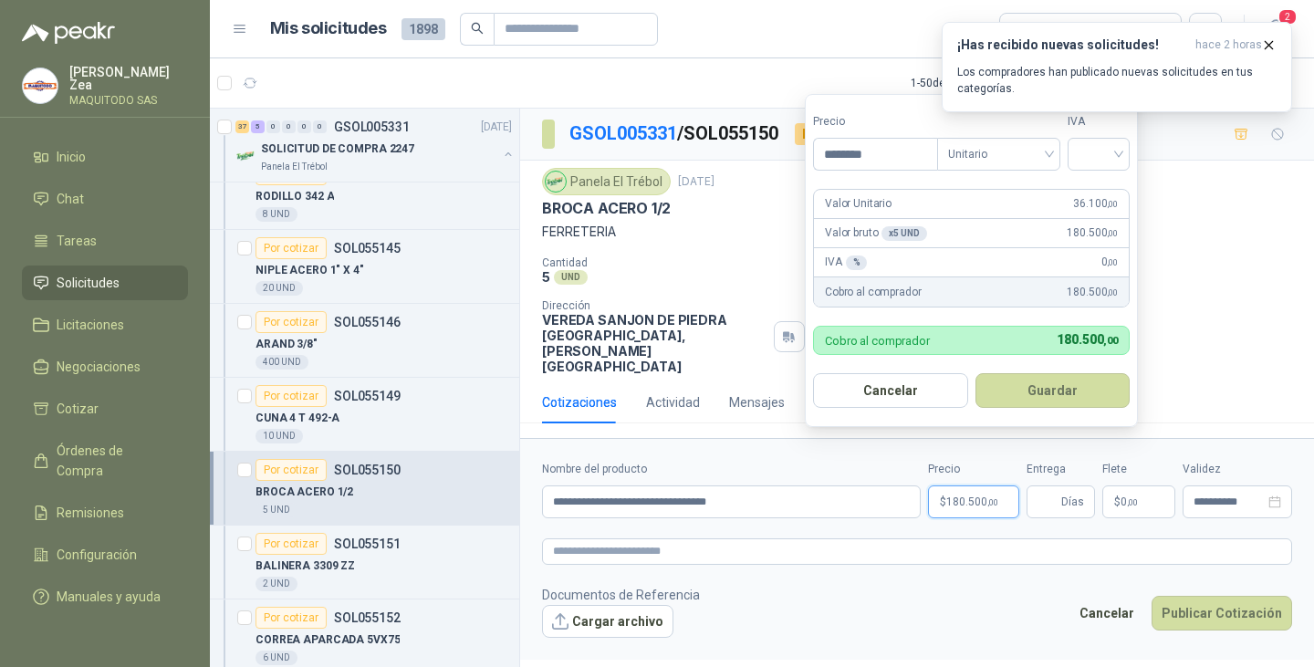
type input "********"
click at [1033, 396] on button "Guardar" at bounding box center [1055, 390] width 157 height 35
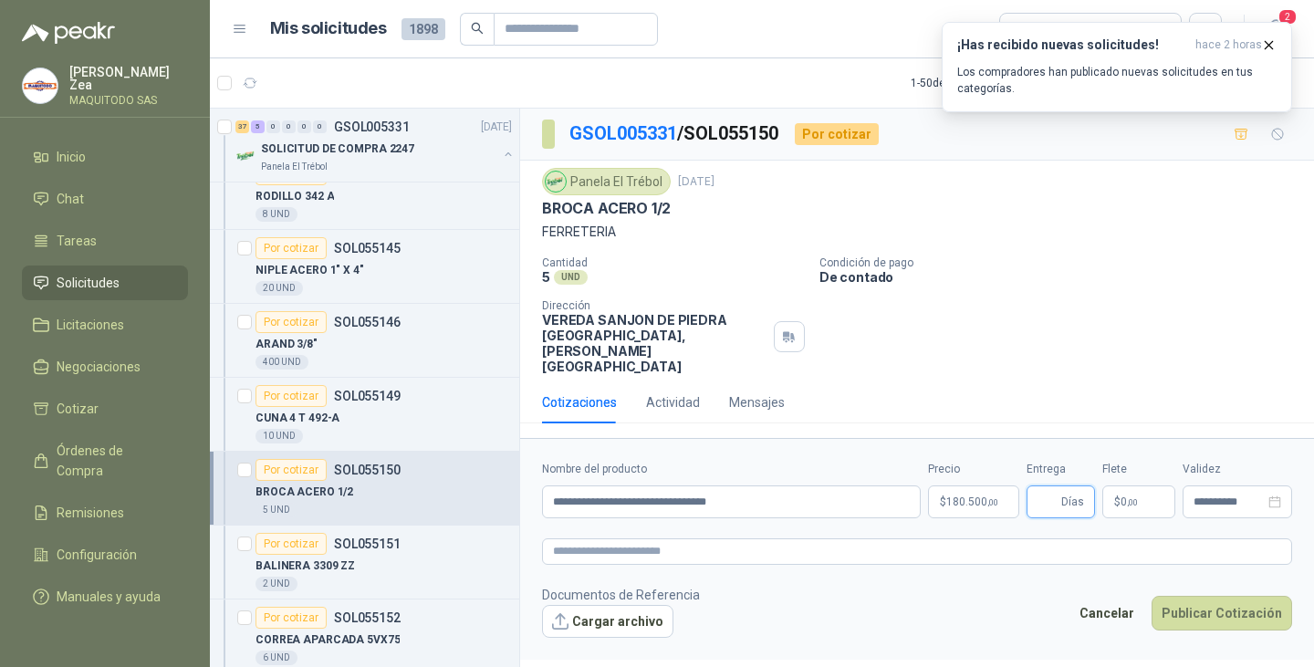
click at [1055, 486] on input "Entrega" at bounding box center [1048, 501] width 20 height 31
type input "*"
click at [1199, 596] on button "Publicar Cotización" at bounding box center [1222, 613] width 141 height 35
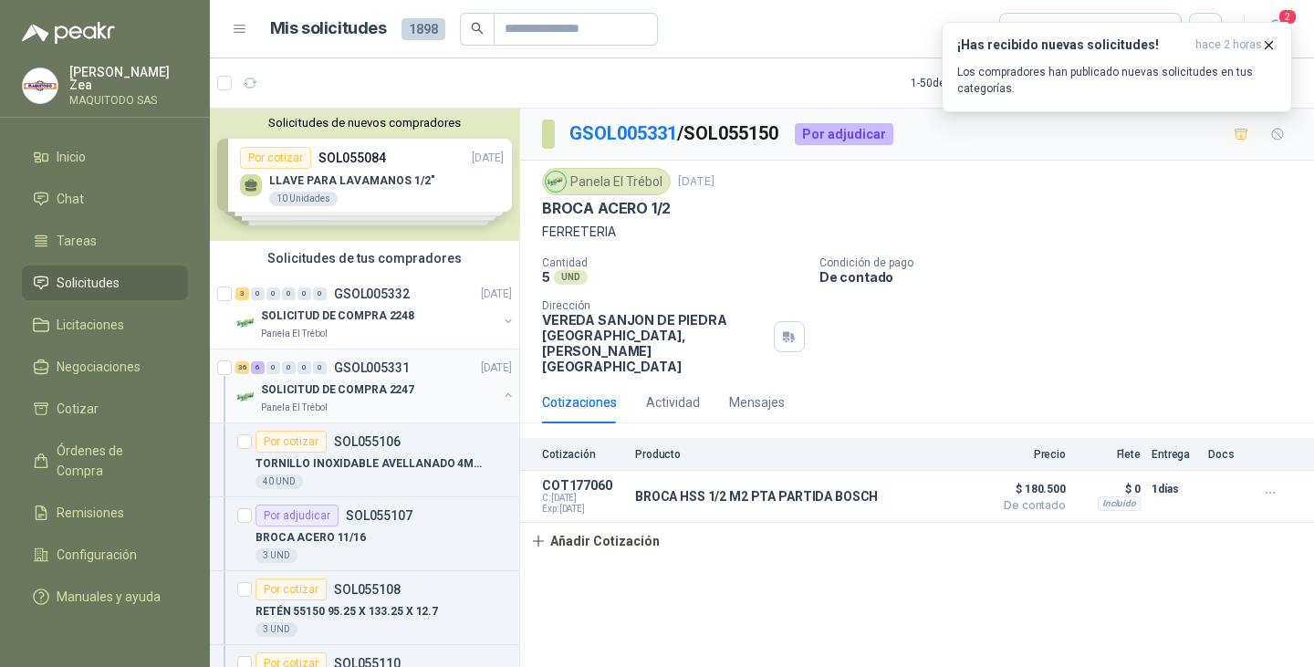
click at [501, 396] on button "button" at bounding box center [508, 395] width 15 height 15
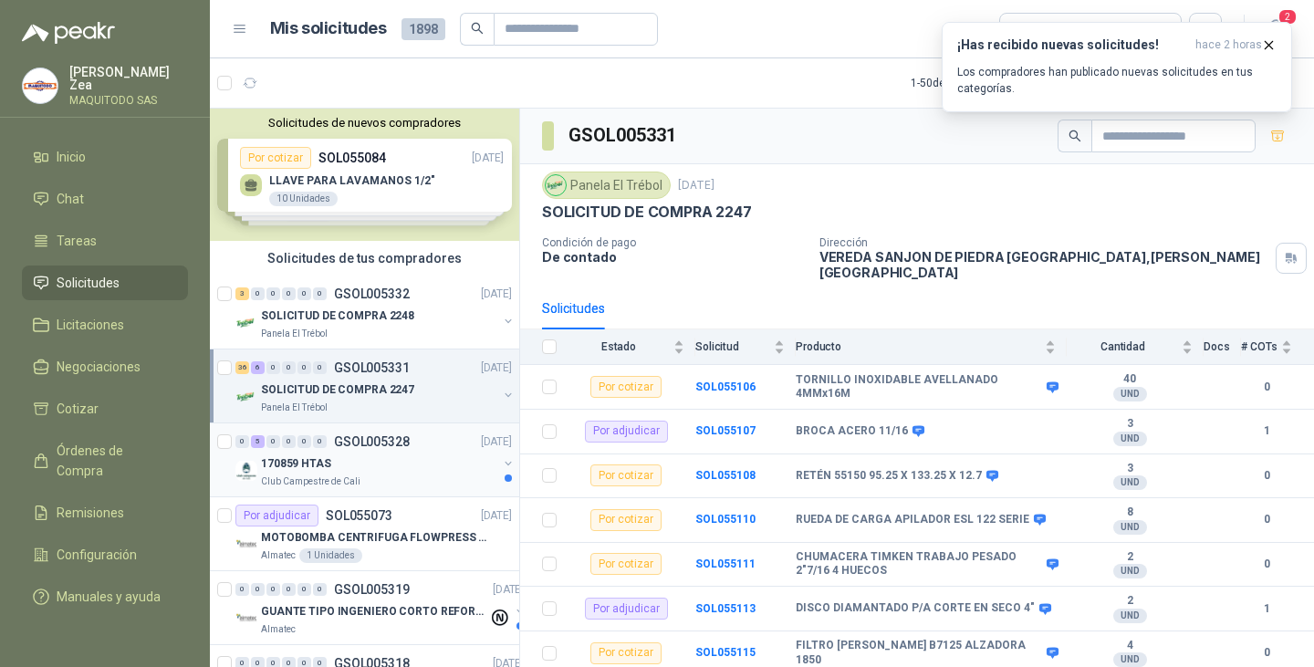
click at [392, 471] on div "170859 HTAS" at bounding box center [379, 464] width 236 height 22
click at [372, 461] on div "170859 HTAS" at bounding box center [379, 464] width 236 height 22
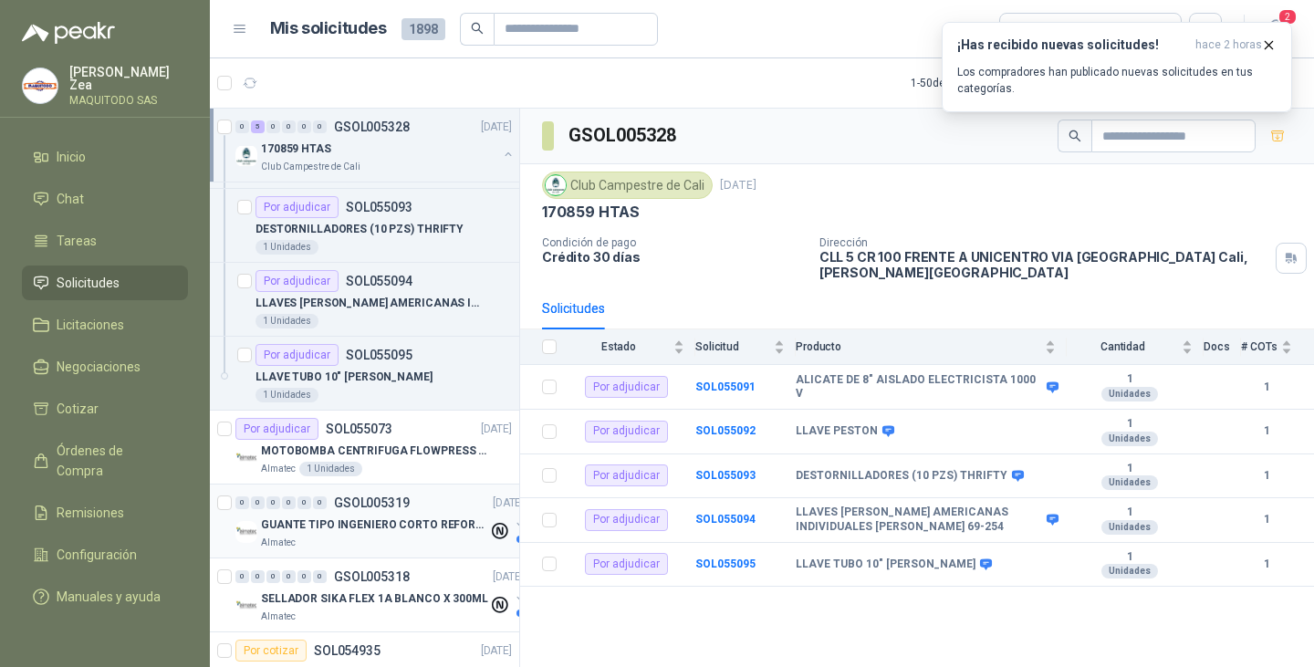
scroll to position [91, 0]
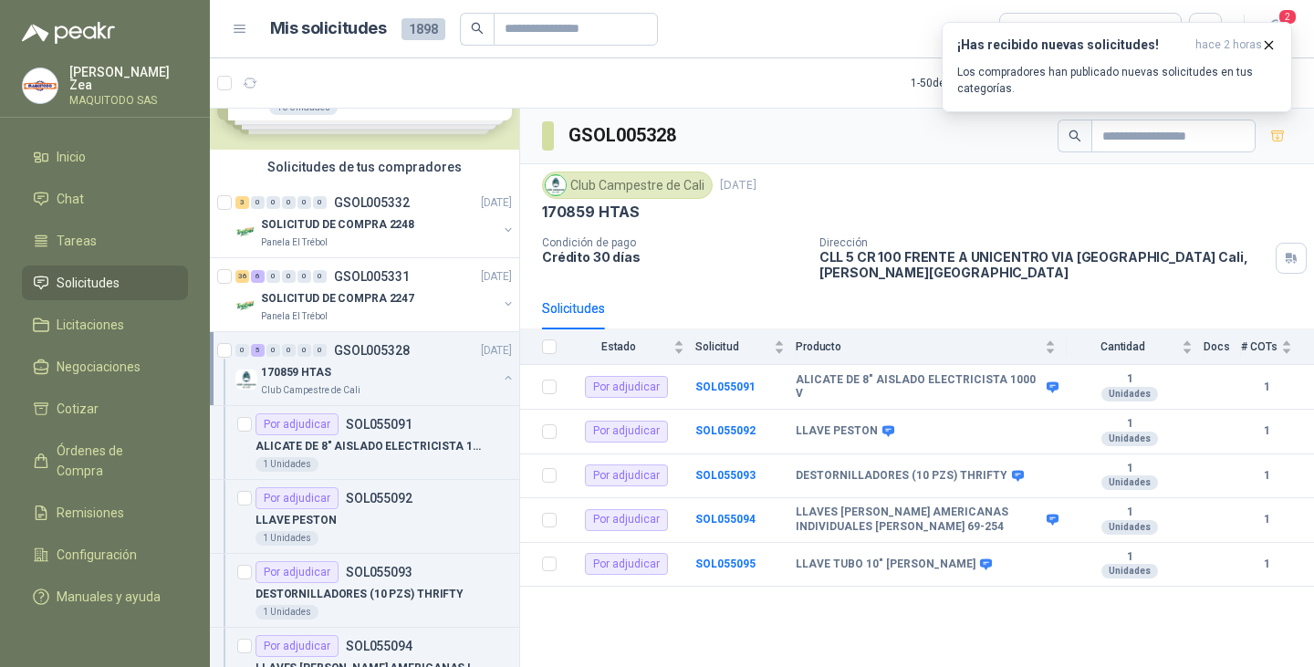
click at [501, 377] on button "button" at bounding box center [508, 378] width 15 height 15
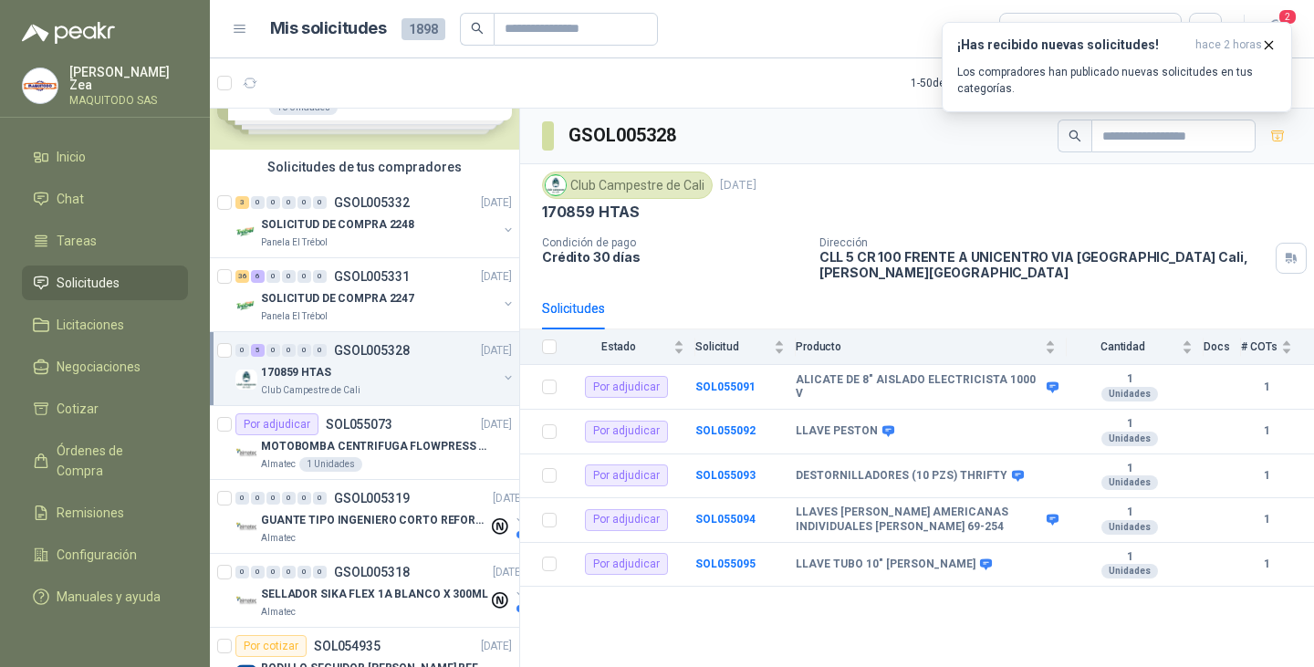
click at [501, 378] on button "button" at bounding box center [508, 378] width 15 height 15
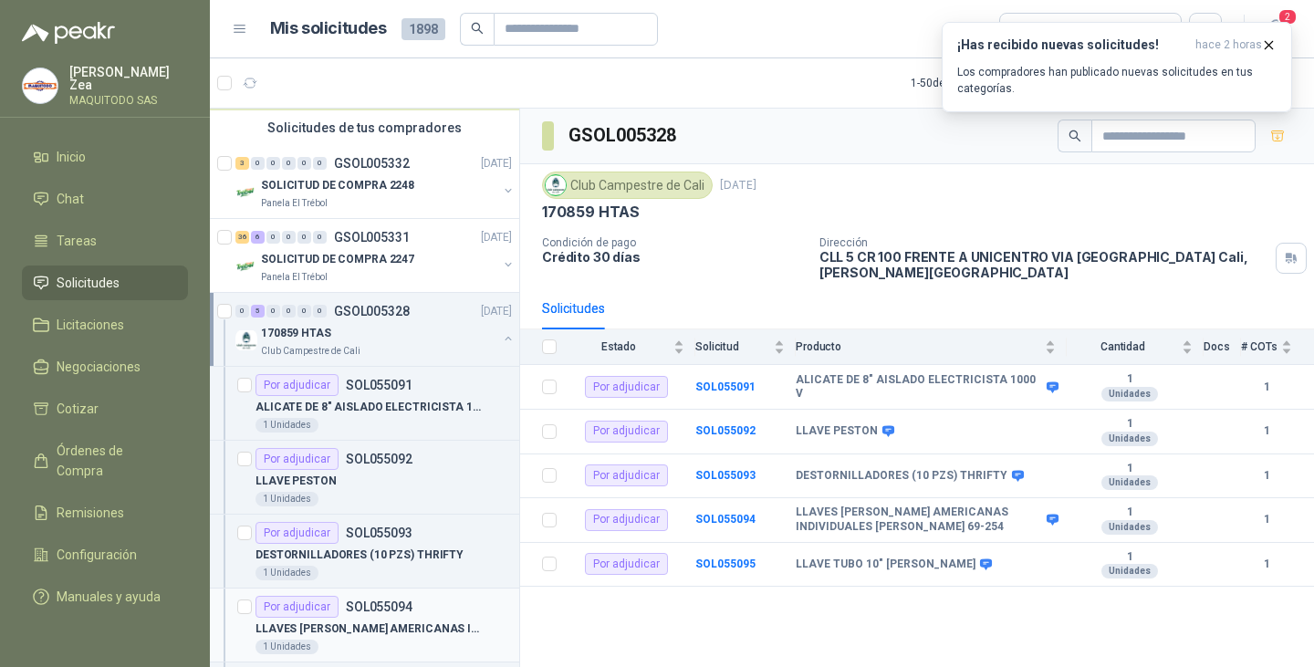
scroll to position [0, 0]
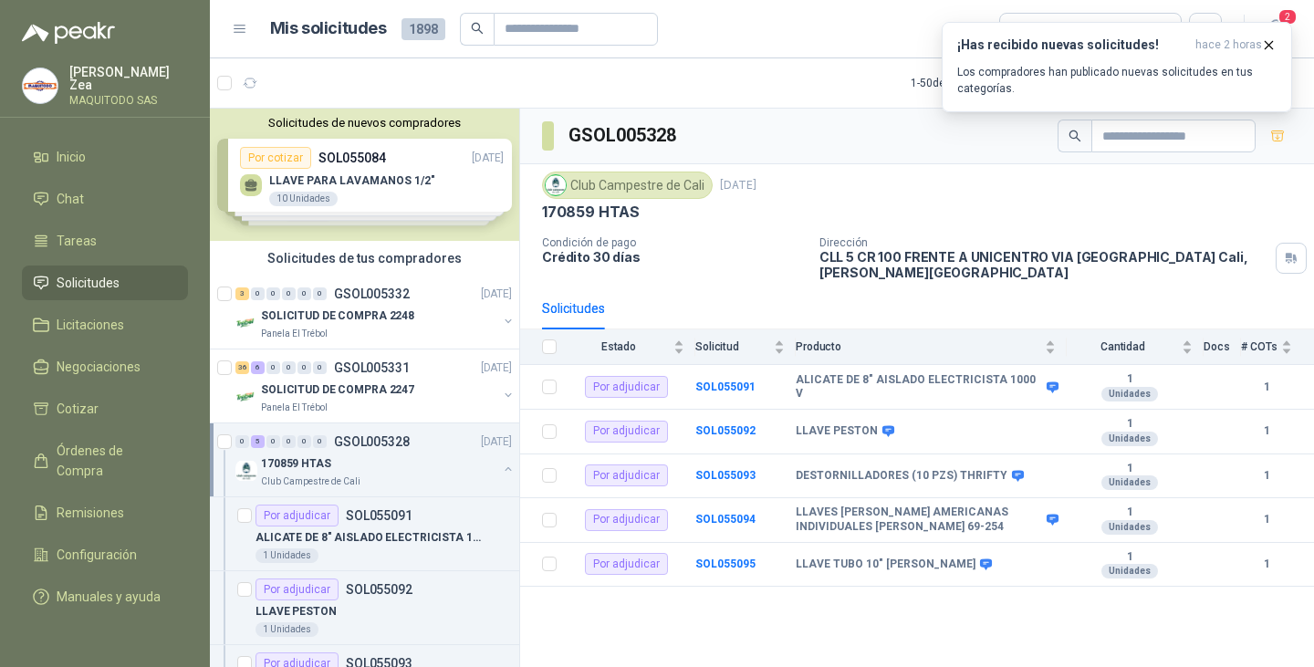
click at [501, 471] on button "button" at bounding box center [508, 469] width 15 height 15
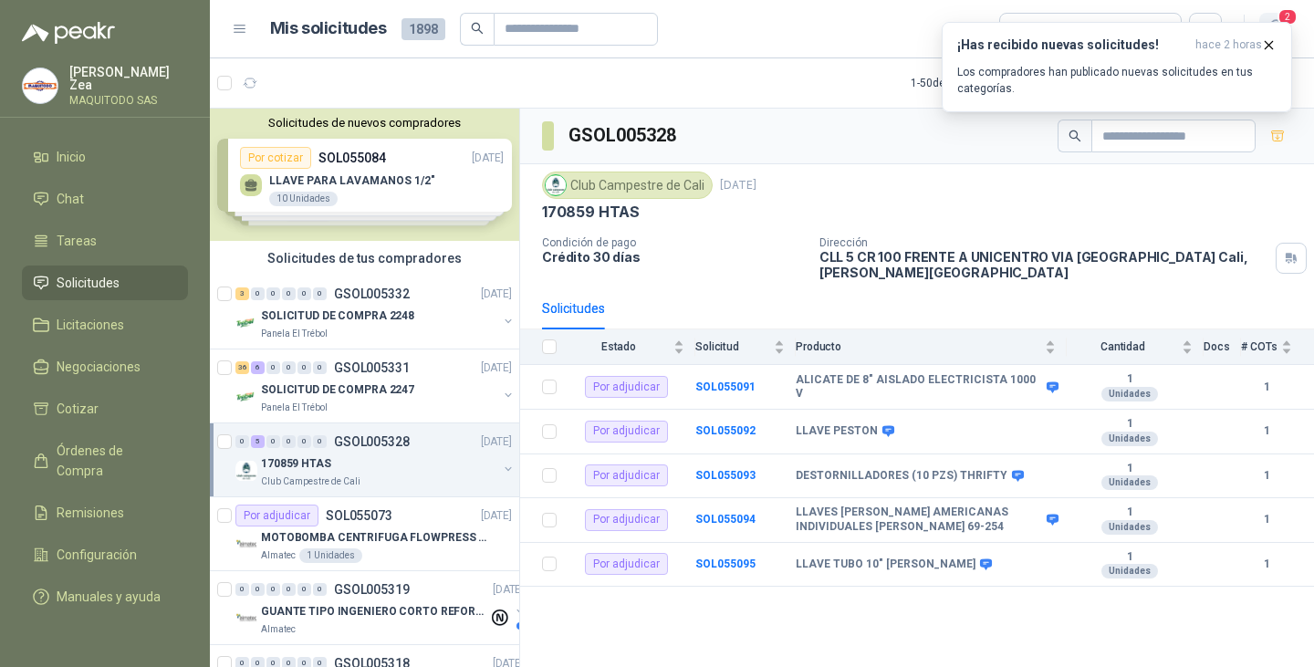
click at [1289, 17] on span "2" at bounding box center [1288, 16] width 20 height 17
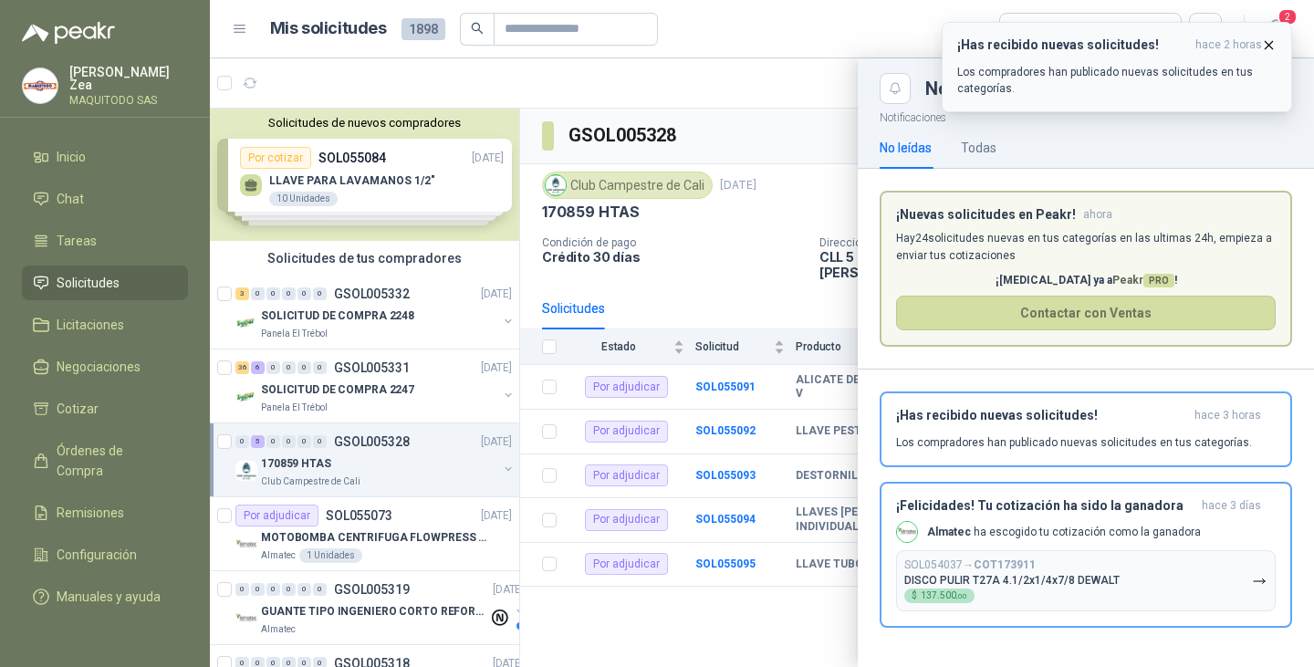
click at [1270, 42] on icon "button" at bounding box center [1269, 45] width 16 height 16
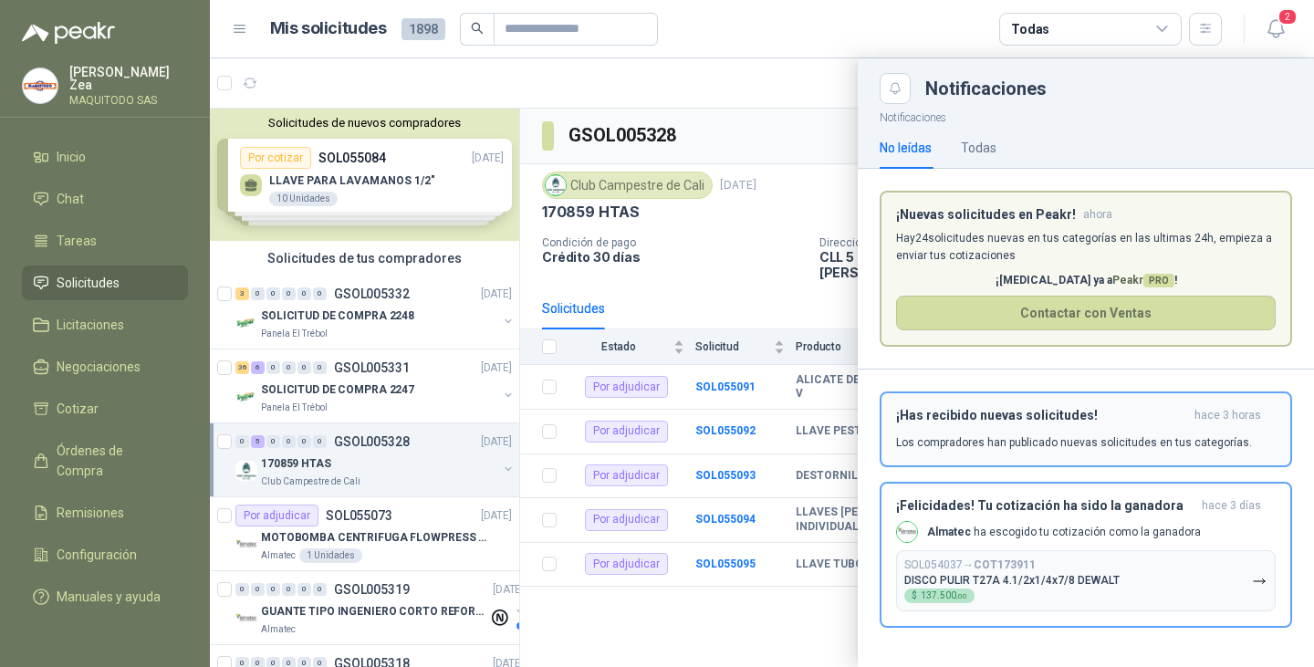
click at [1130, 426] on div "¡Has recibido nuevas solicitudes! hace 3 horas Los compradores han publicado nu…" at bounding box center [1086, 429] width 380 height 43
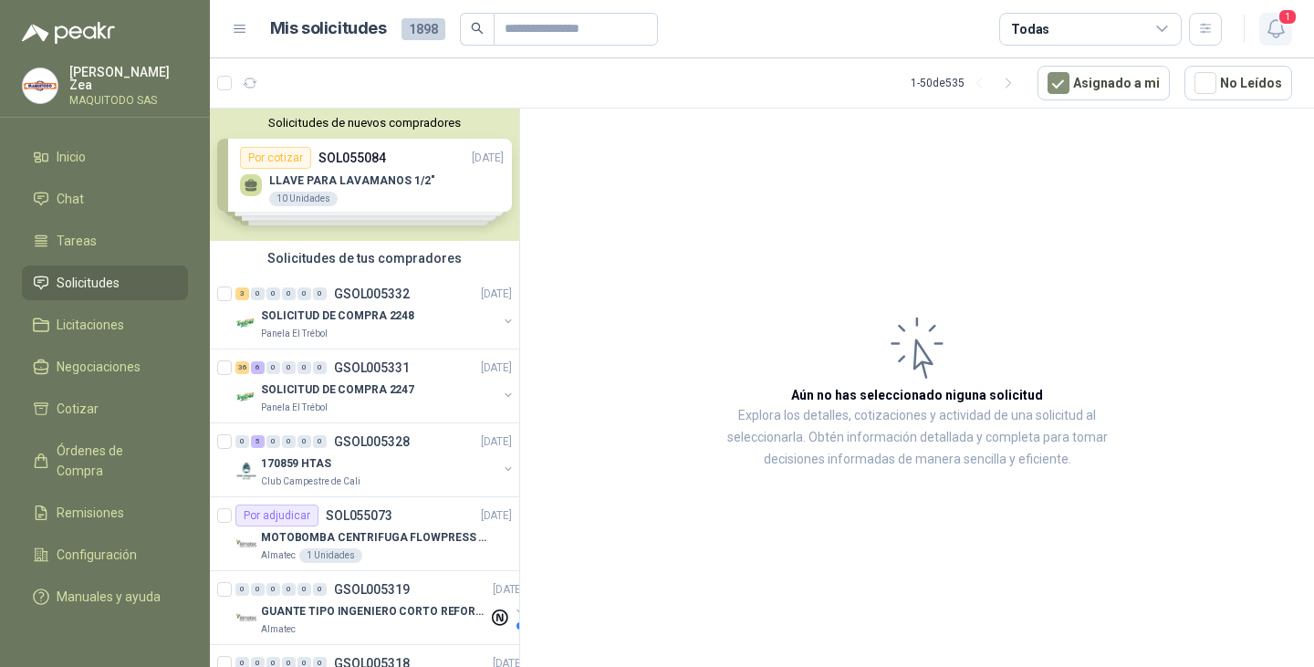
click at [1278, 26] on icon "button" at bounding box center [1276, 28] width 23 height 23
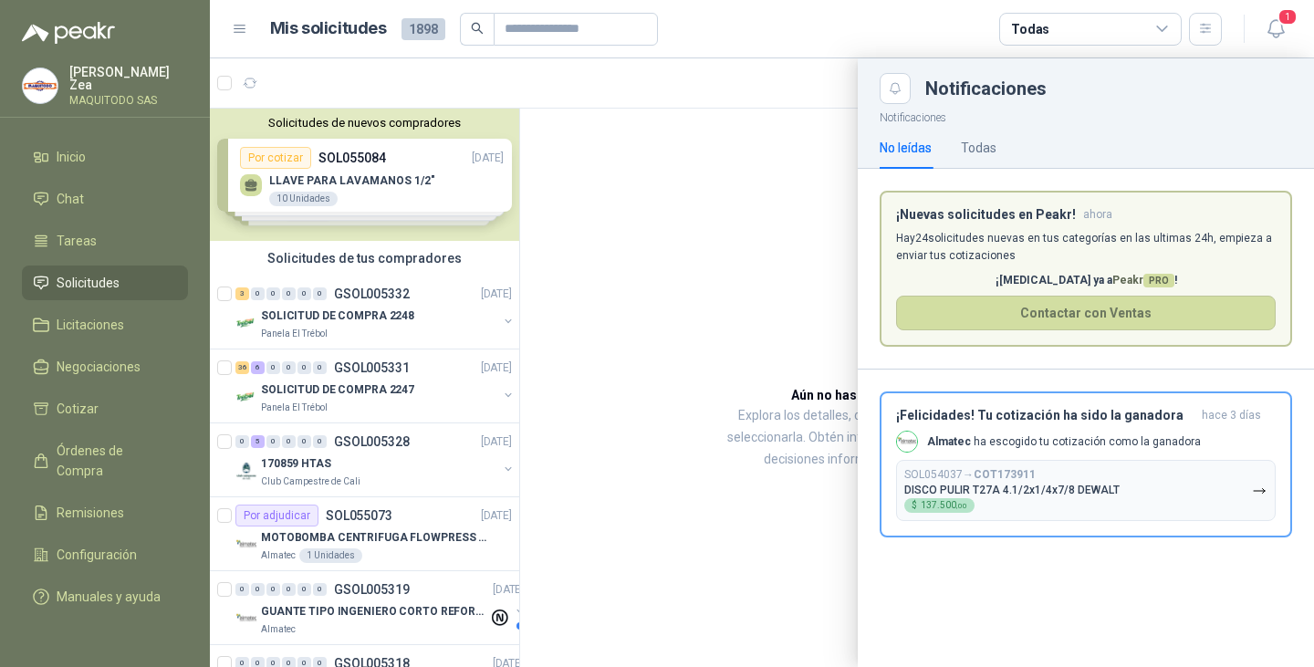
click at [601, 256] on div at bounding box center [762, 362] width 1104 height 609
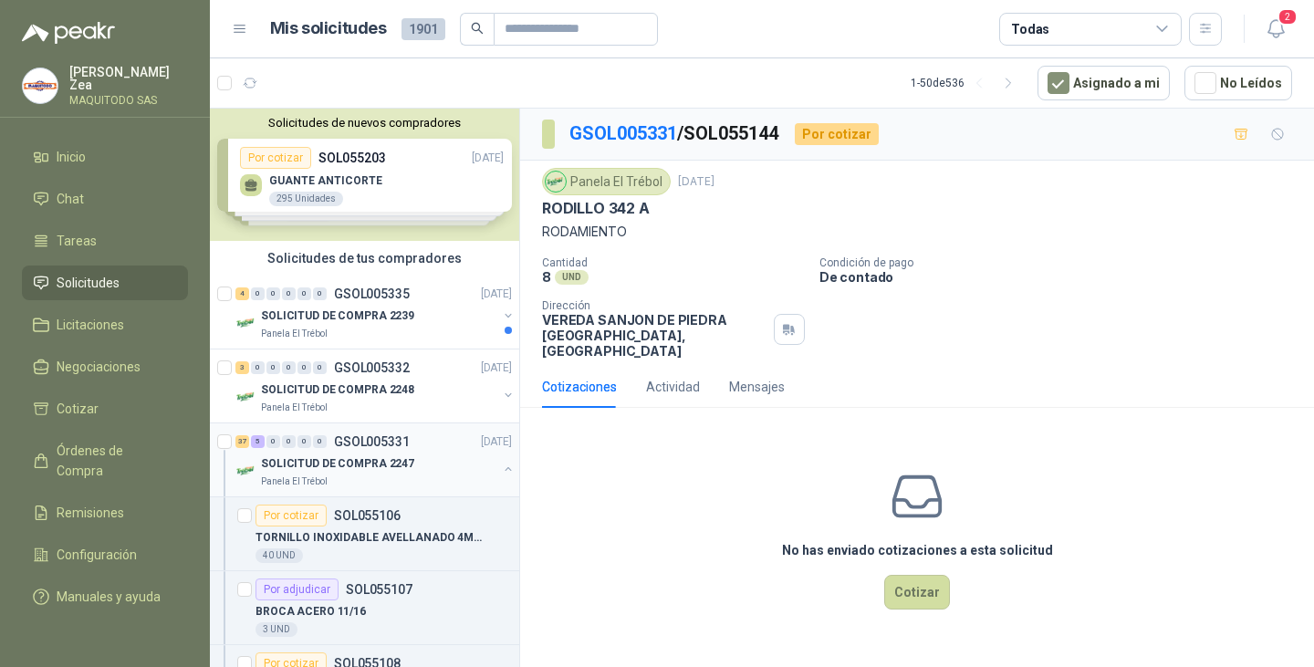
click at [501, 467] on button "button" at bounding box center [508, 469] width 15 height 15
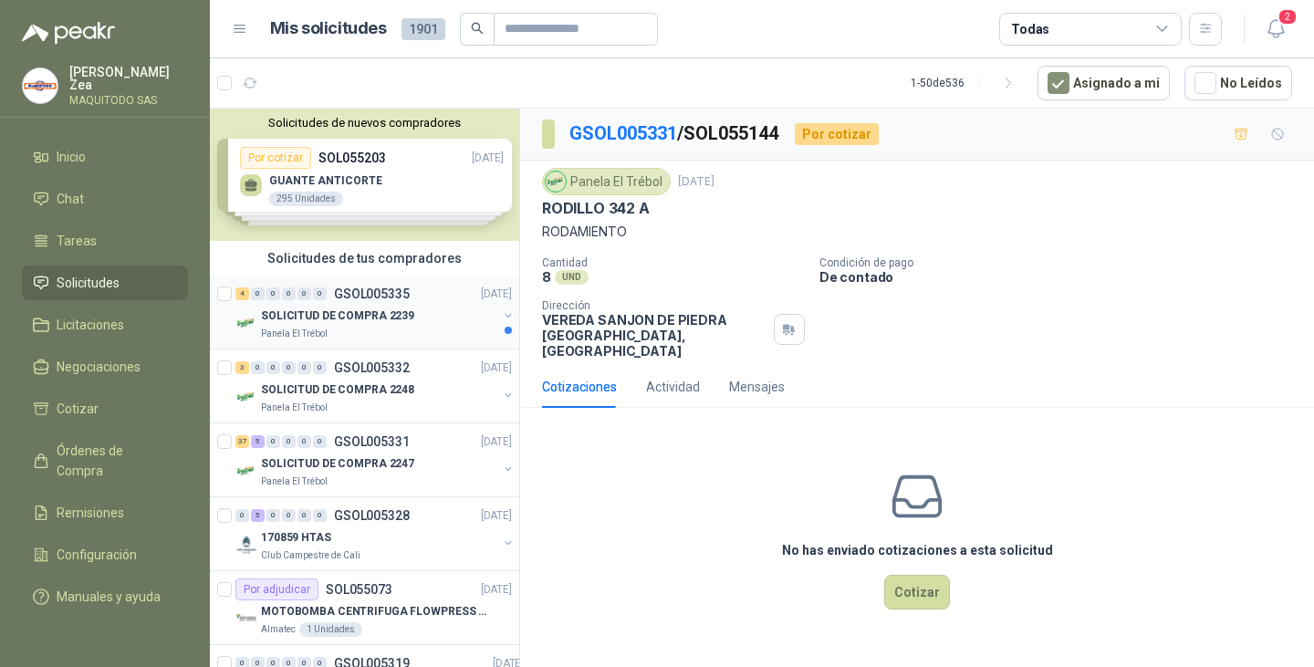
click at [365, 304] on div "4 0 0 0 0 0 GSOL005335 08/09/25" at bounding box center [375, 294] width 280 height 22
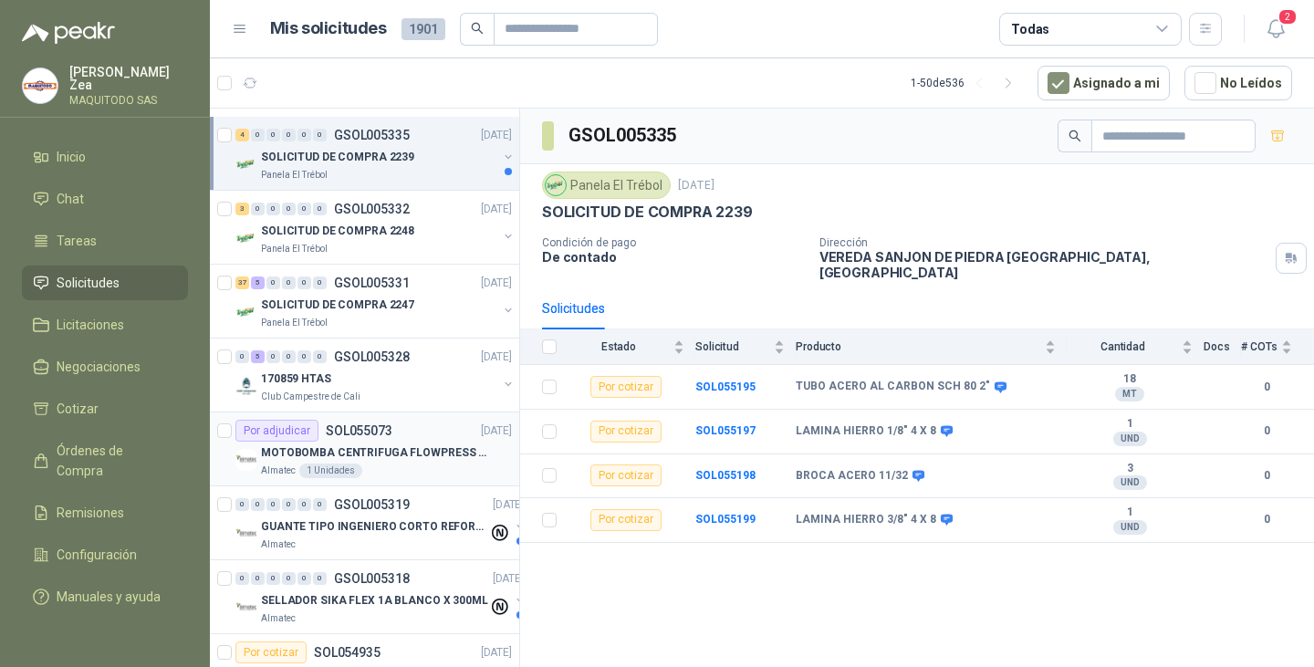
scroll to position [183, 0]
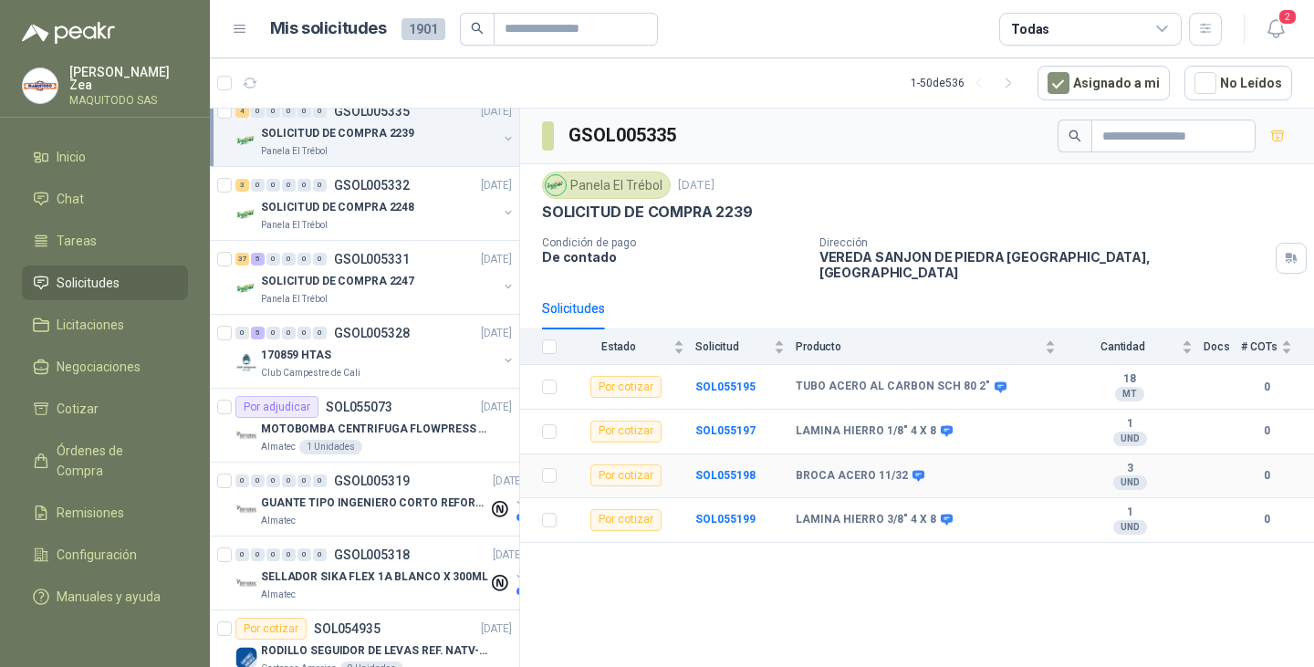
click at [635, 465] on div "Por cotizar" at bounding box center [626, 476] width 71 height 22
click at [709, 469] on b "SOL055198" at bounding box center [725, 475] width 60 height 13
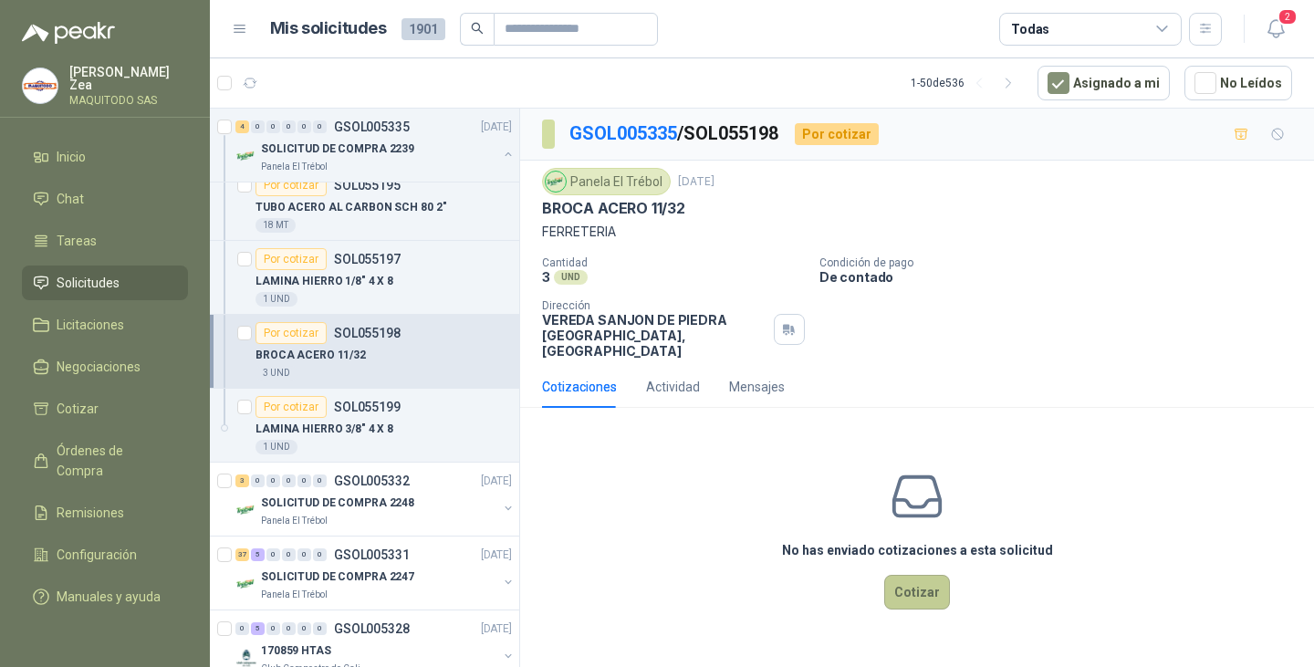
click at [916, 575] on button "Cotizar" at bounding box center [917, 592] width 66 height 35
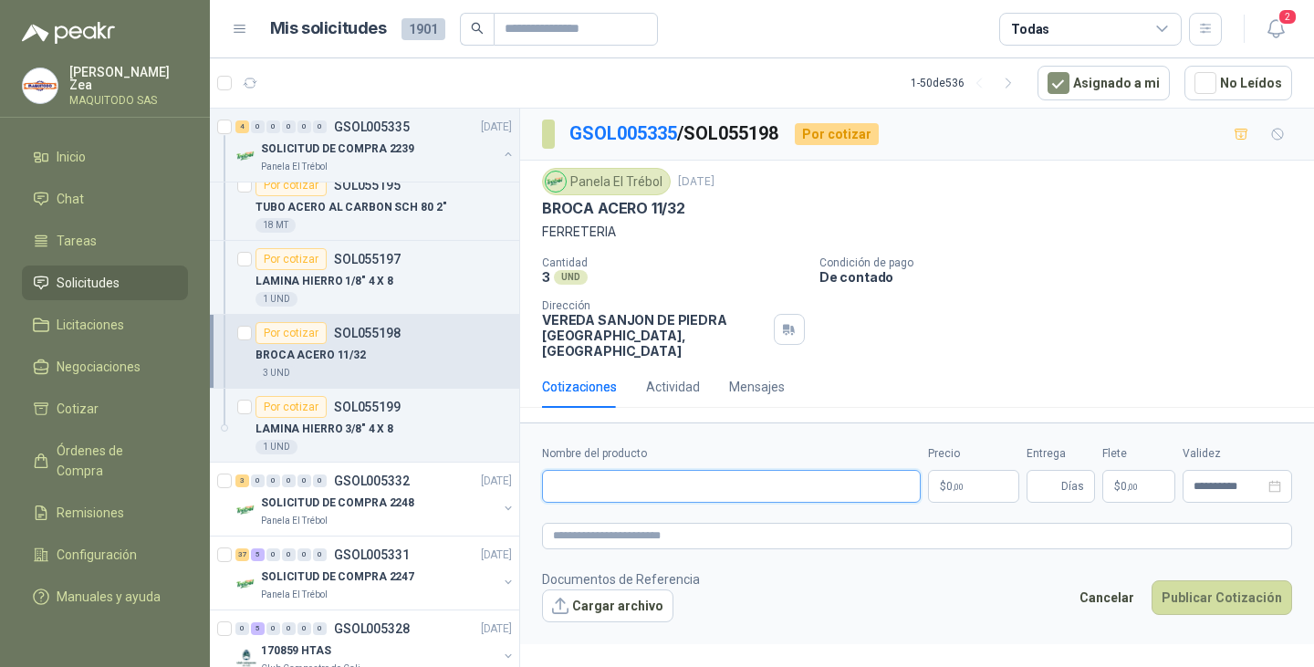
click at [664, 473] on input "Nombre del producto" at bounding box center [731, 486] width 379 height 33
paste input "**********"
type input "**********"
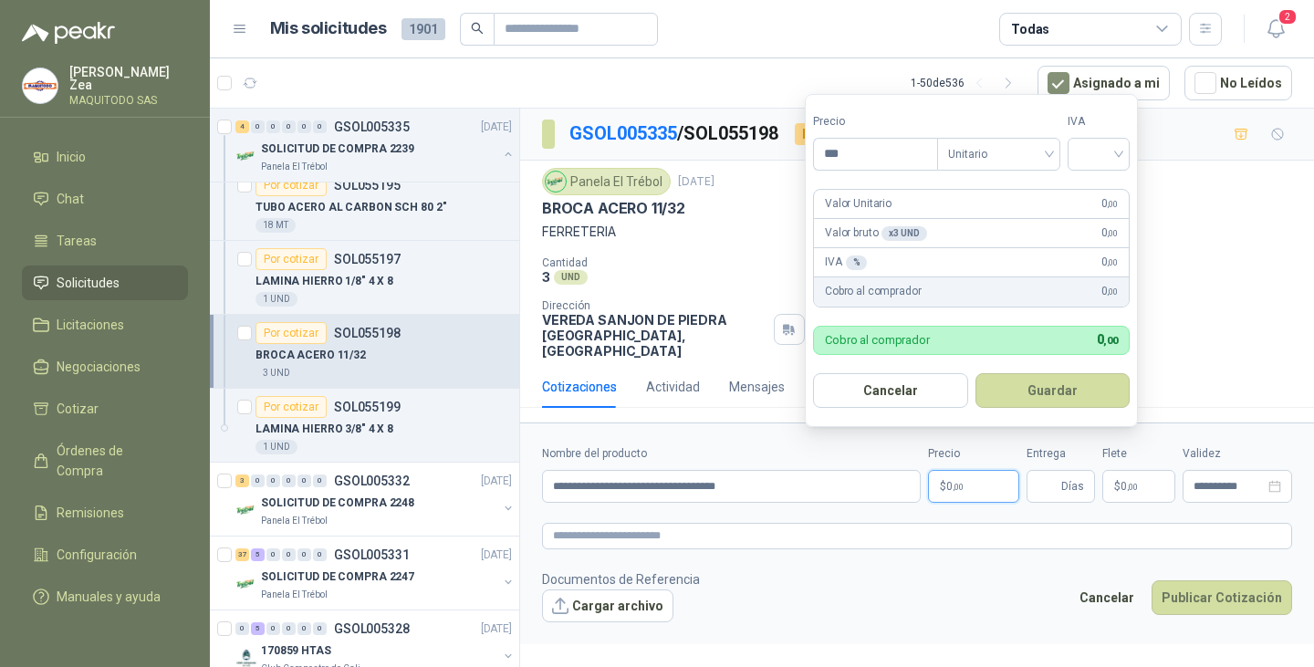
click at [954, 482] on span ",00" at bounding box center [958, 487] width 11 height 10
click at [980, 152] on span "Unitario" at bounding box center [998, 154] width 101 height 27
type input "********"
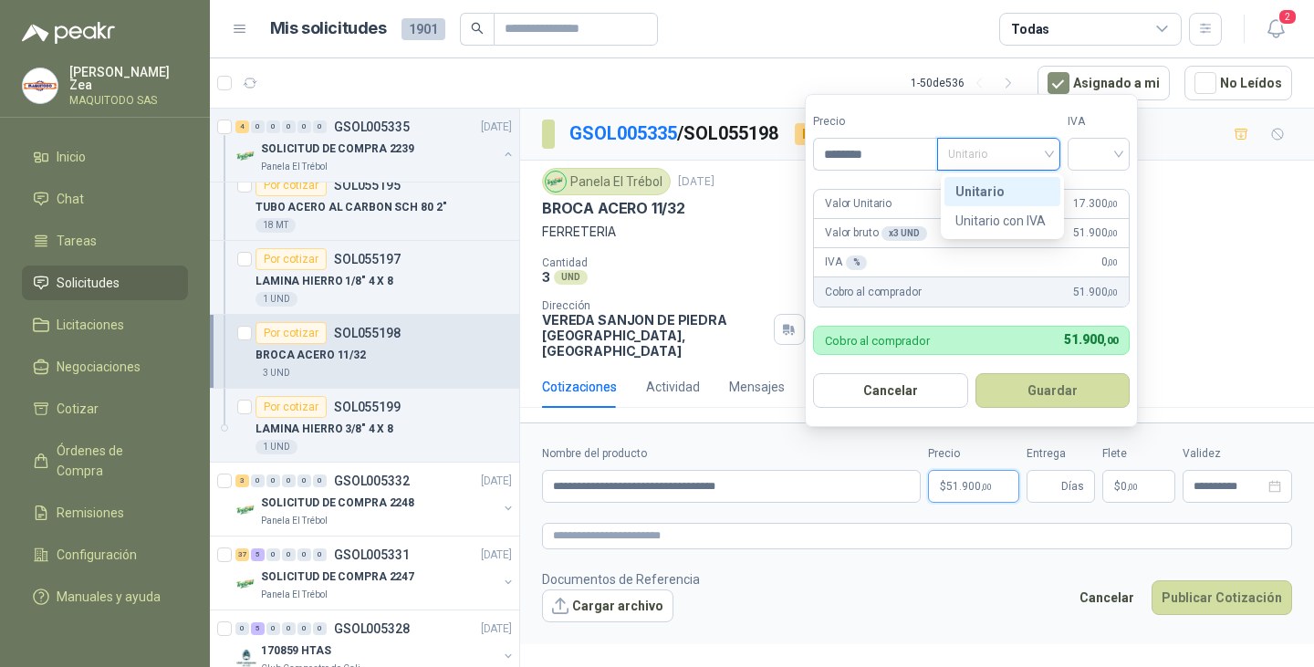
click at [983, 199] on div "Unitario" at bounding box center [1003, 192] width 94 height 20
click at [1008, 155] on span "Unitario" at bounding box center [998, 154] width 101 height 27
drag, startPoint x: 1011, startPoint y: 225, endPoint x: 1083, endPoint y: 164, distance: 94.0
click at [1011, 225] on div "Unitario con IVA" at bounding box center [1003, 221] width 94 height 20
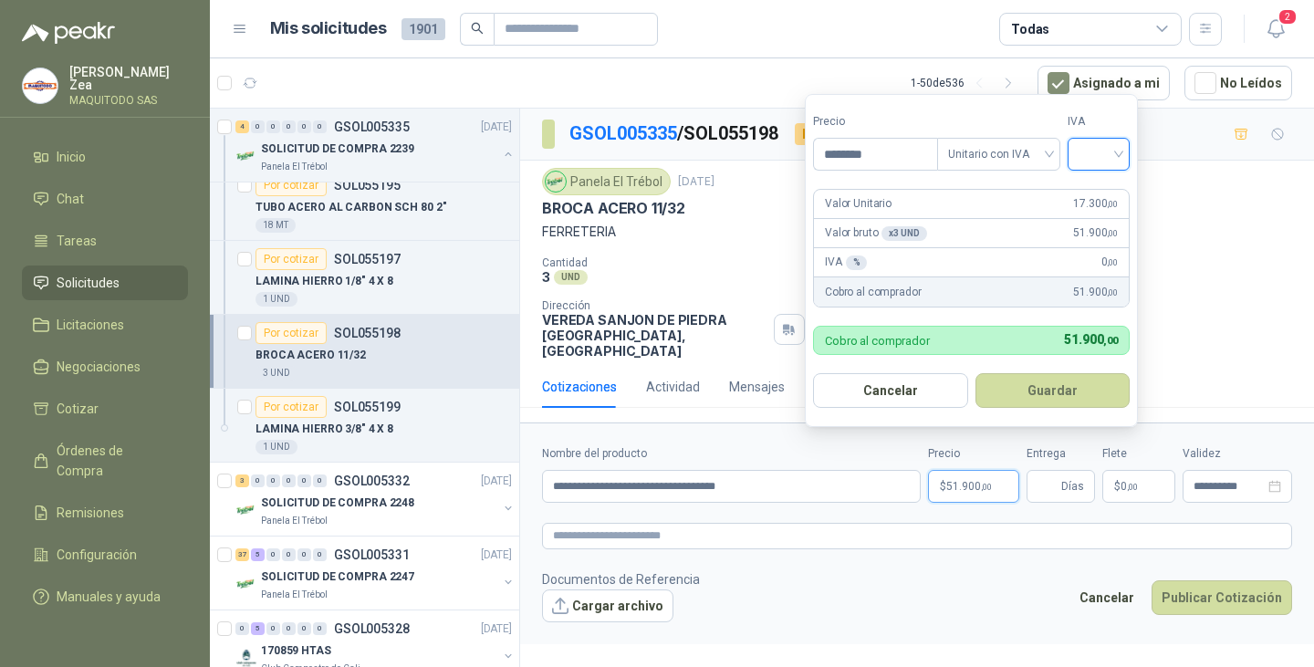
click at [1096, 153] on input "search" at bounding box center [1099, 152] width 40 height 27
click at [1108, 193] on div "19%" at bounding box center [1103, 192] width 34 height 20
drag, startPoint x: 1053, startPoint y: 401, endPoint x: 1083, endPoint y: 465, distance: 70.6
click at [1053, 409] on form "Precio ******** Tipo Unitario con IVA IVA 19% Valor Unitario 14.537 ,82 Valor b…" at bounding box center [974, 260] width 338 height 333
click at [1047, 475] on input "Entrega" at bounding box center [1048, 486] width 20 height 31
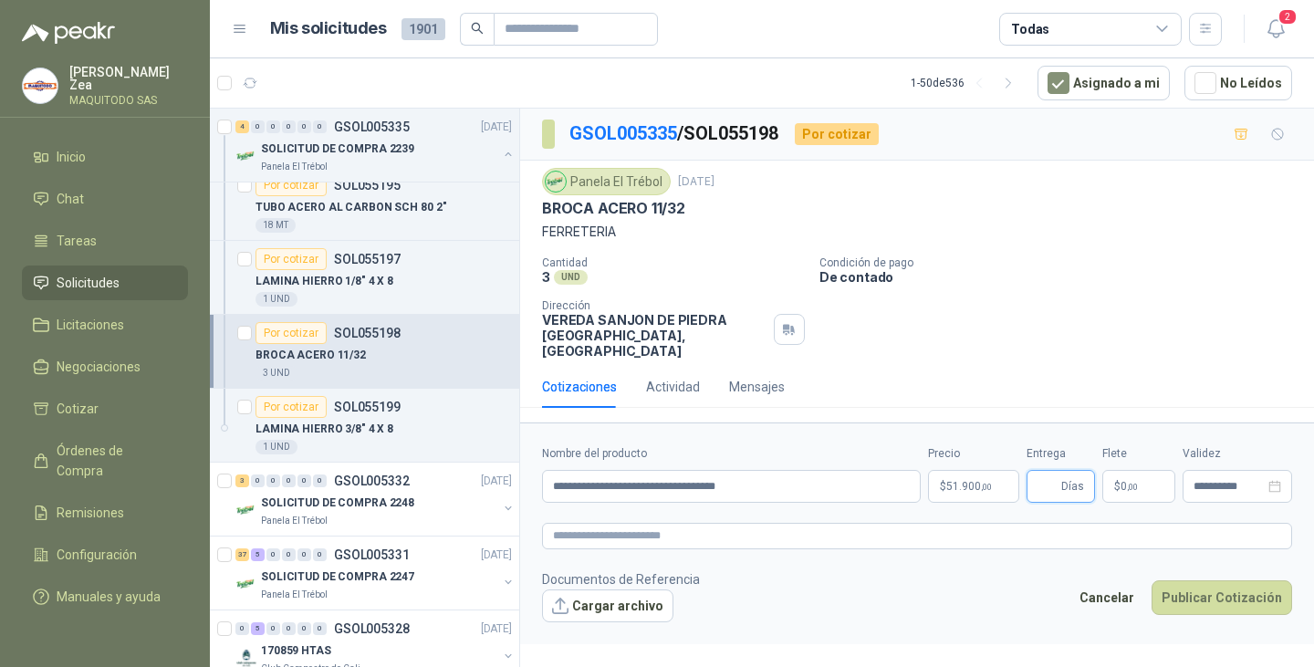
type input "*"
click at [1209, 585] on button "Publicar Cotización" at bounding box center [1222, 597] width 141 height 35
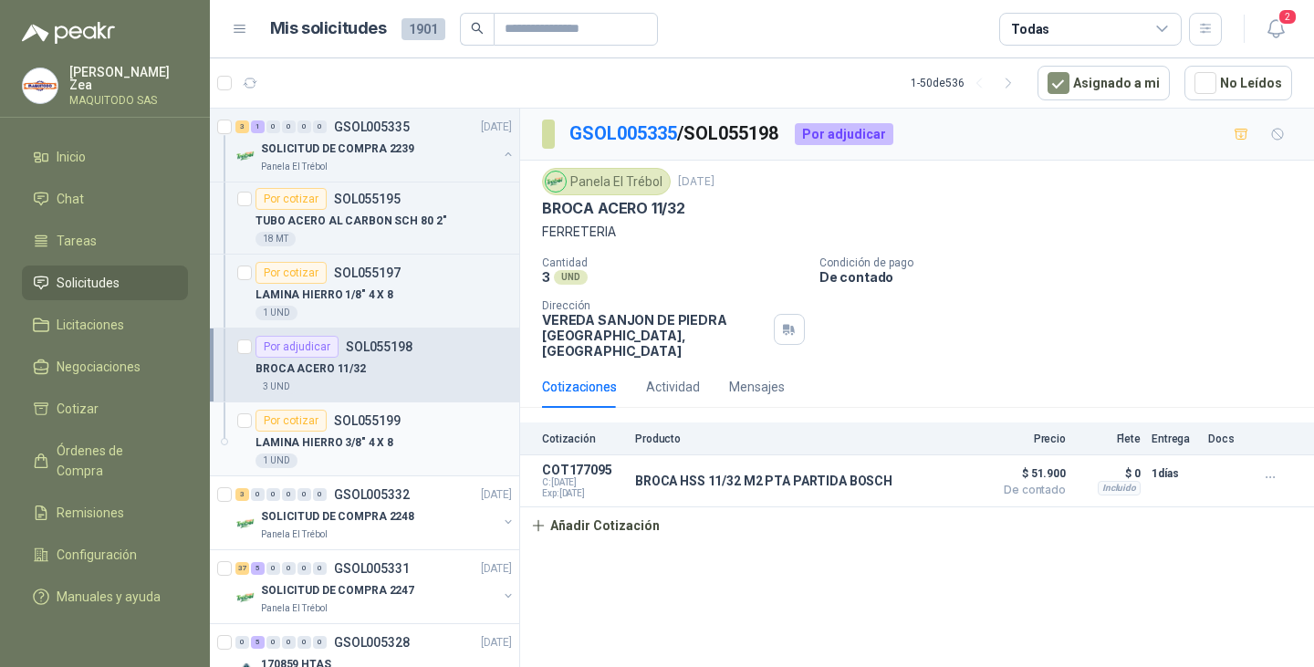
scroll to position [183, 0]
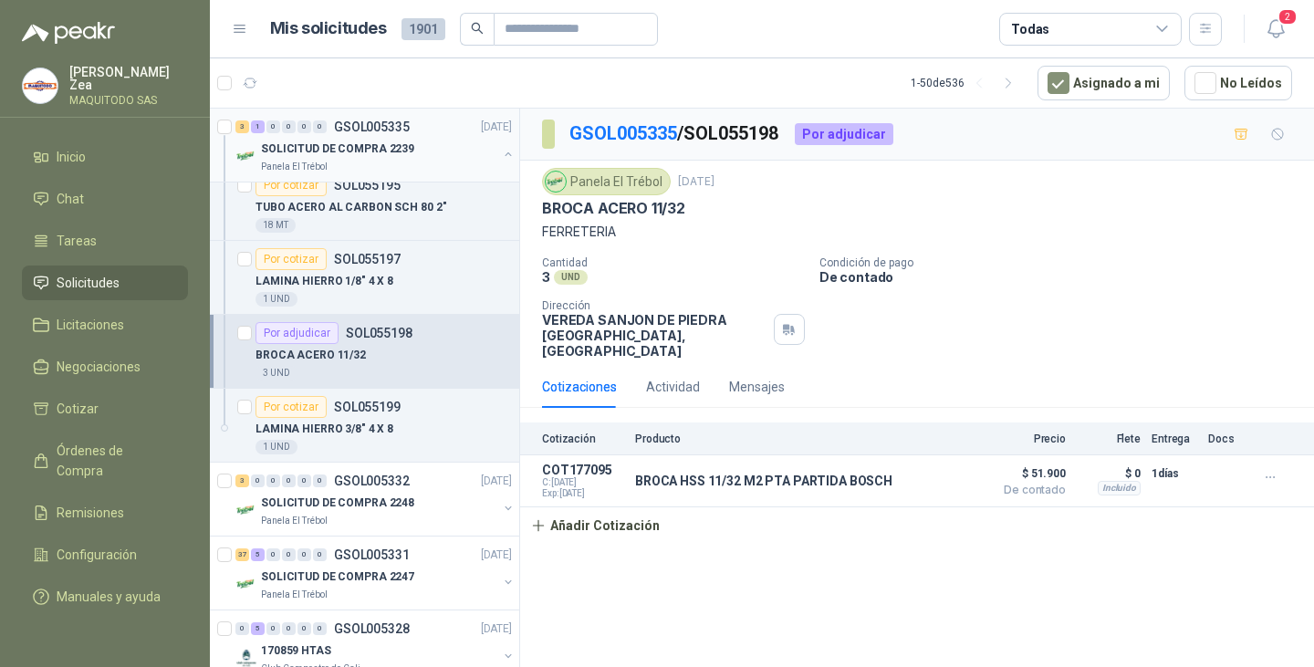
click at [501, 153] on button "button" at bounding box center [508, 154] width 15 height 15
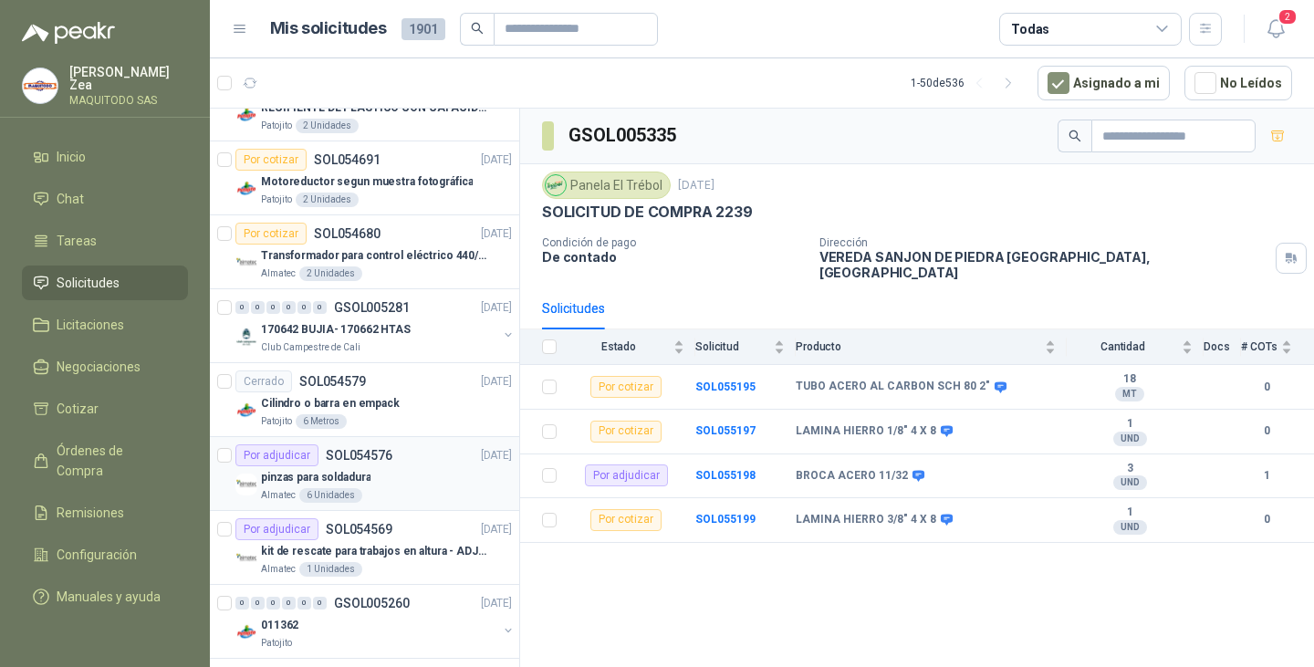
scroll to position [913, 0]
